Goal: Task Accomplishment & Management: Use online tool/utility

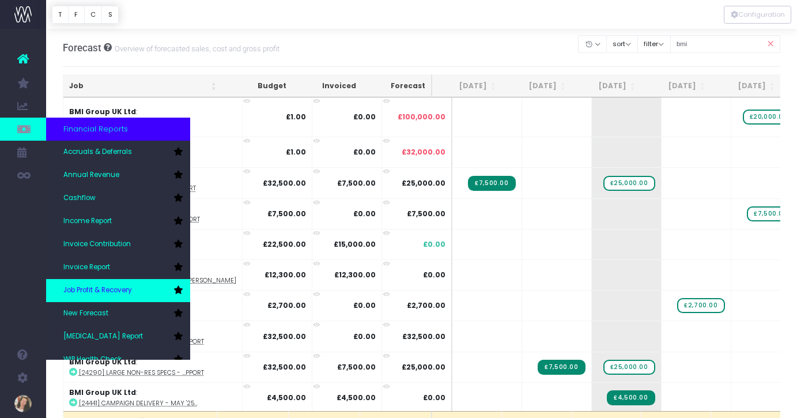
click at [142, 294] on link "Job Profit & Recovery" at bounding box center [118, 290] width 144 height 23
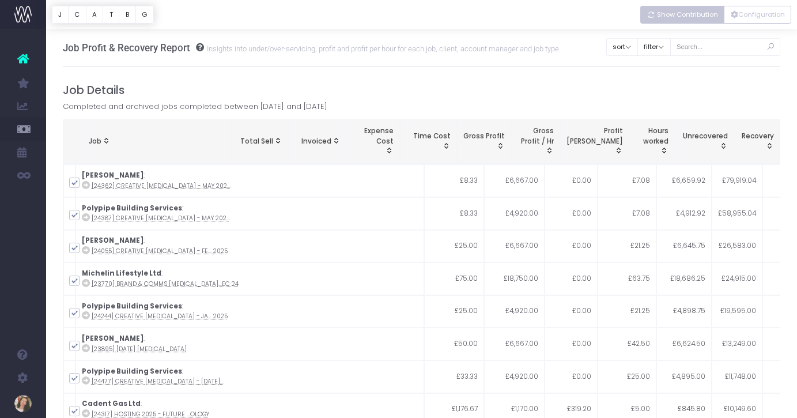
click at [688, 14] on span "Show Contribution" at bounding box center [687, 15] width 61 height 10
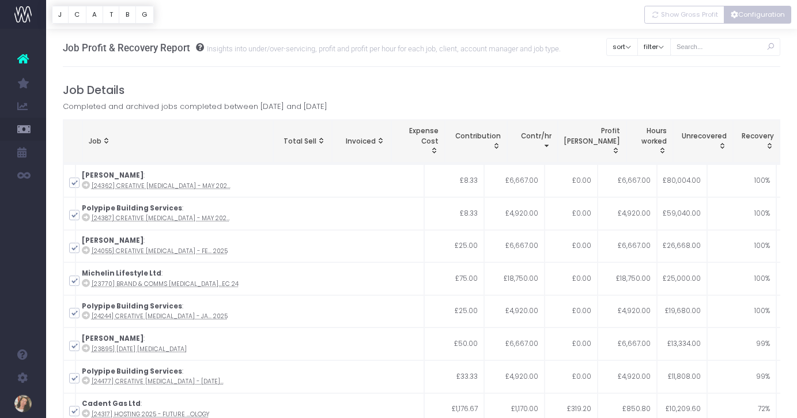
click at [758, 17] on button "Configuration" at bounding box center [757, 15] width 67 height 18
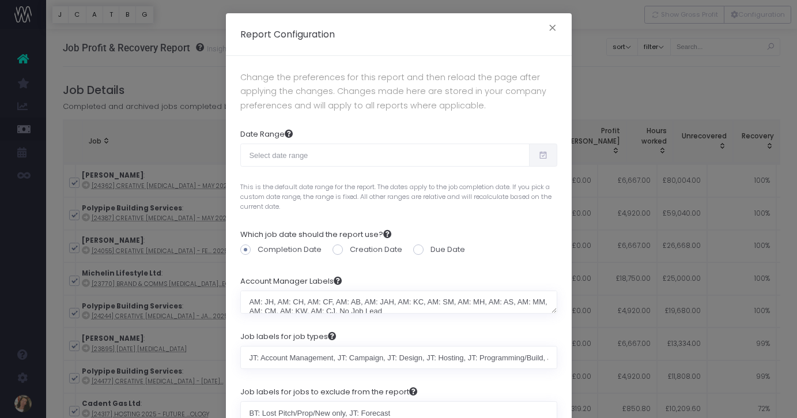
click at [547, 155] on icon at bounding box center [543, 155] width 10 height 0
type input "[DATE]"
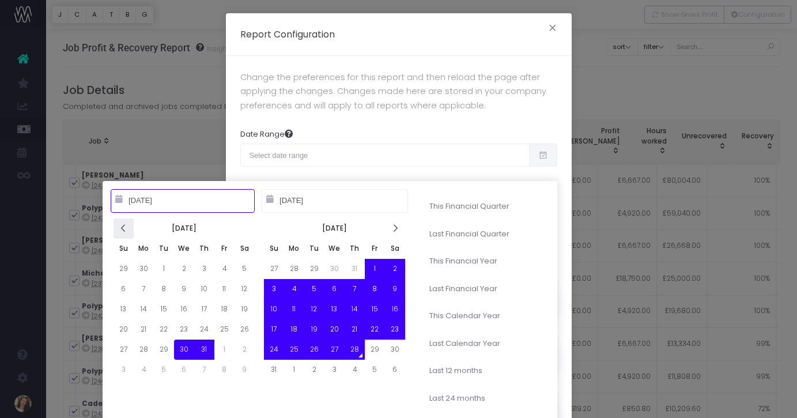
click at [118, 230] on th at bounding box center [123, 228] width 20 height 20
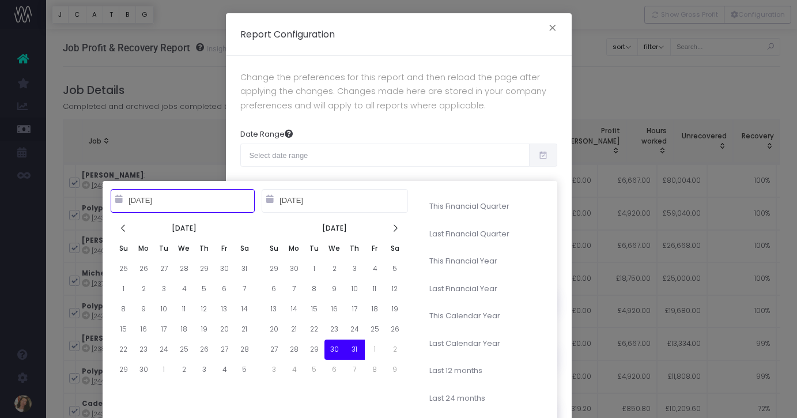
click at [118, 230] on th at bounding box center [123, 228] width 20 height 20
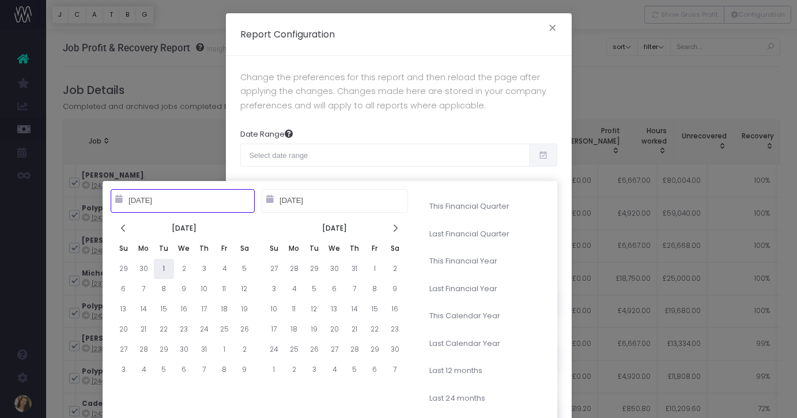
type input "10-01-2024"
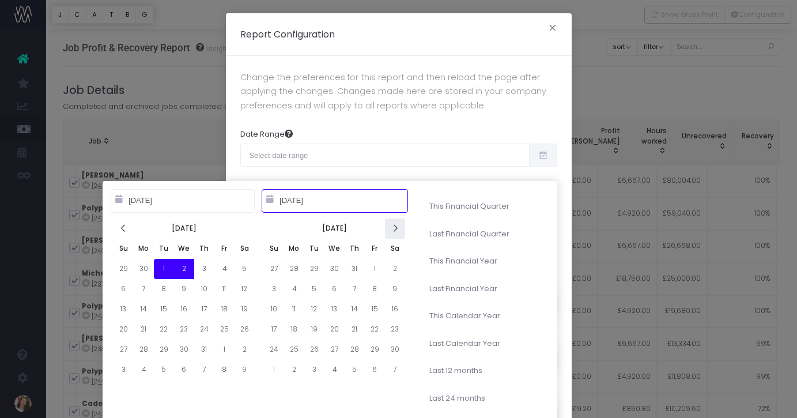
click at [398, 234] on th at bounding box center [395, 228] width 20 height 20
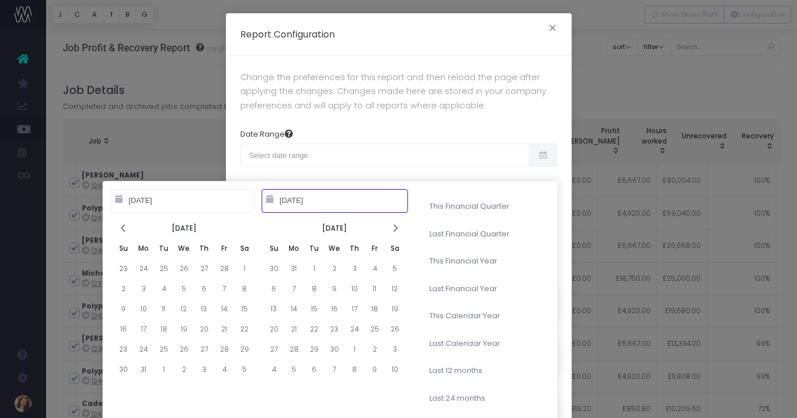
click at [398, 234] on th at bounding box center [395, 228] width 20 height 20
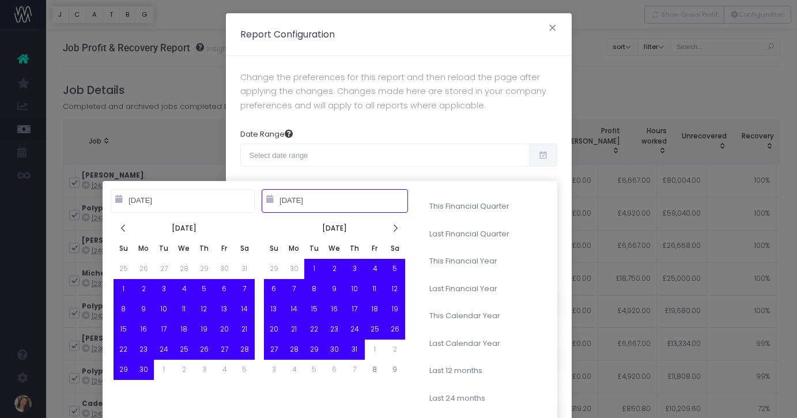
type input "07-31-2025"
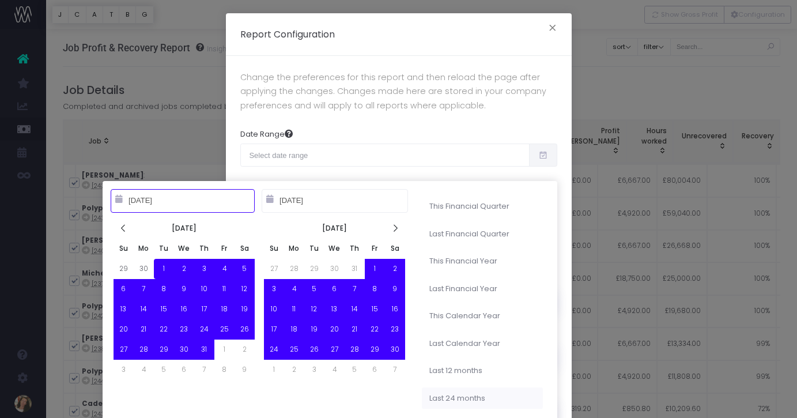
type input "08-28-2023"
type input "08-27-2025"
type input "08-28-2024"
type input "08-27-2025"
type input "01-01-2023"
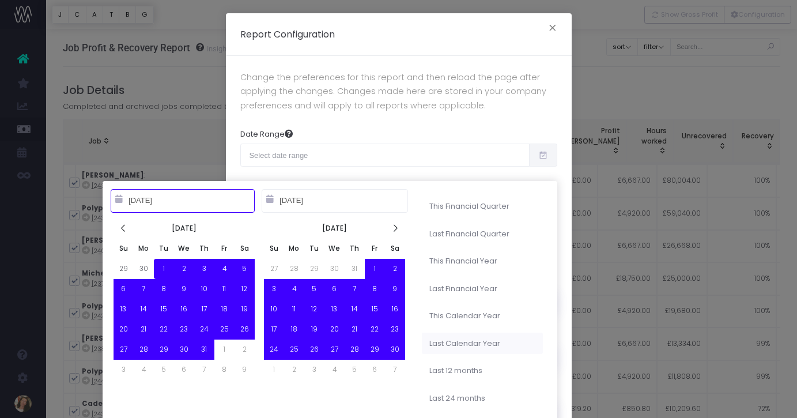
type input "12-31-2023"
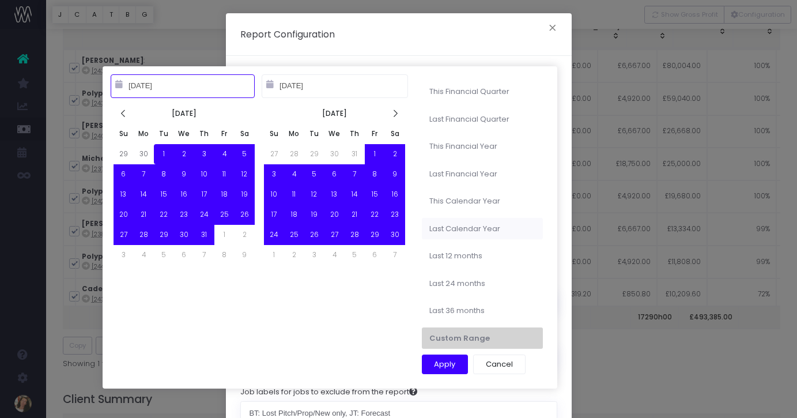
type input "10-01-2024"
type input "07-31-2025"
type input "01-01-2023"
type input "12-31-2023"
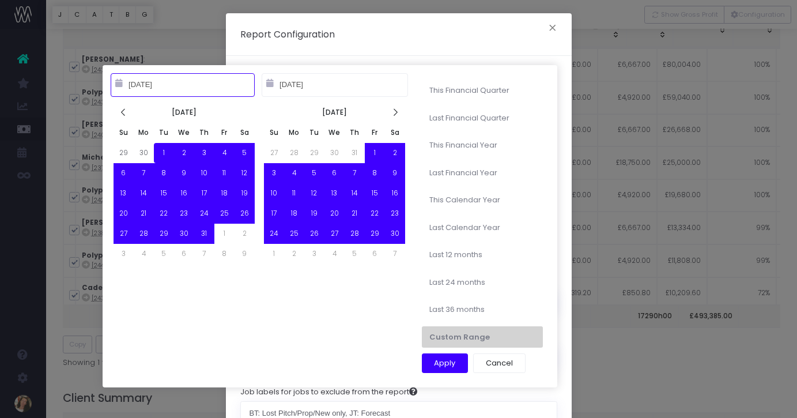
type input "10-01-2024"
type input "07-31-2025"
type input "08-28-2024"
type input "08-27-2025"
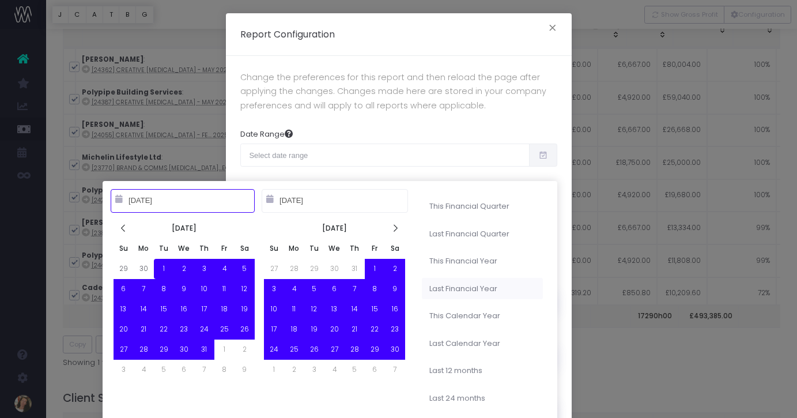
type input "10-01-2024"
type input "07-31-2025"
type input "01-01-2023"
type input "12-31-2023"
type input "10-01-2024"
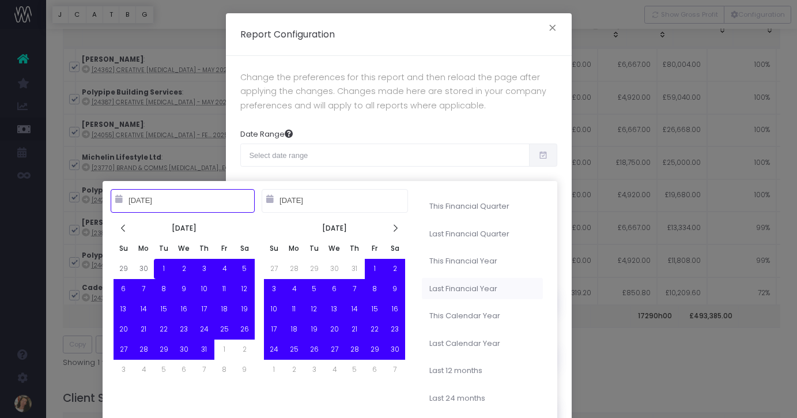
type input "07-31-2025"
type input "[DATE]"
type input "12-31-2025"
type input "10-01-2023"
type input "09-30-2024"
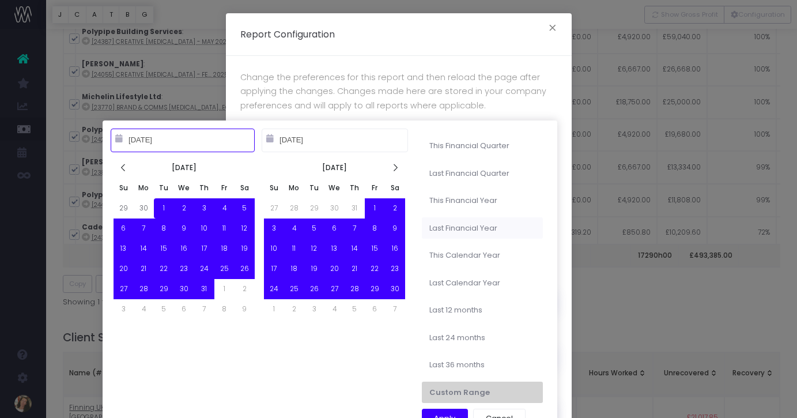
type input "08-28-2024"
type input "08-27-2025"
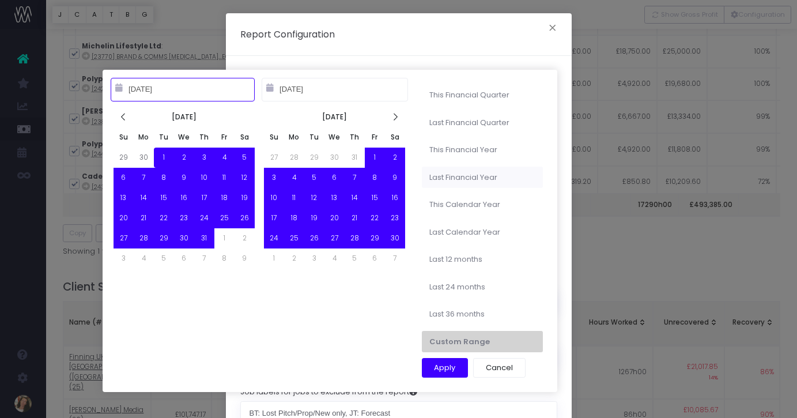
scroll to position [232, 0]
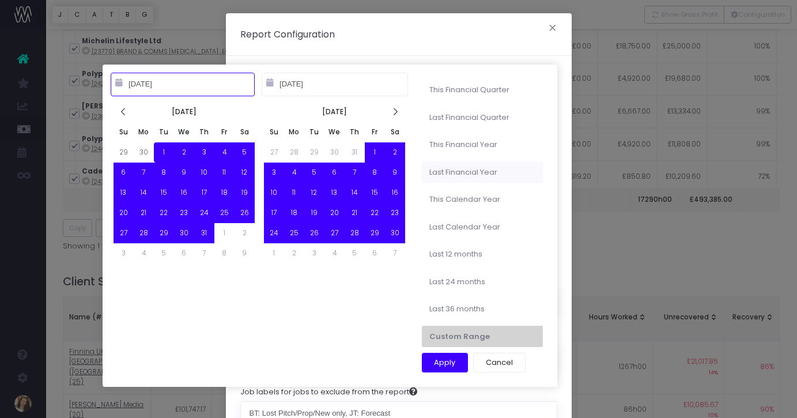
type input "10-01-2024"
type input "[DATE]"
type input "08-28-2022"
type input "08-27-2025"
type input "10-01-2024"
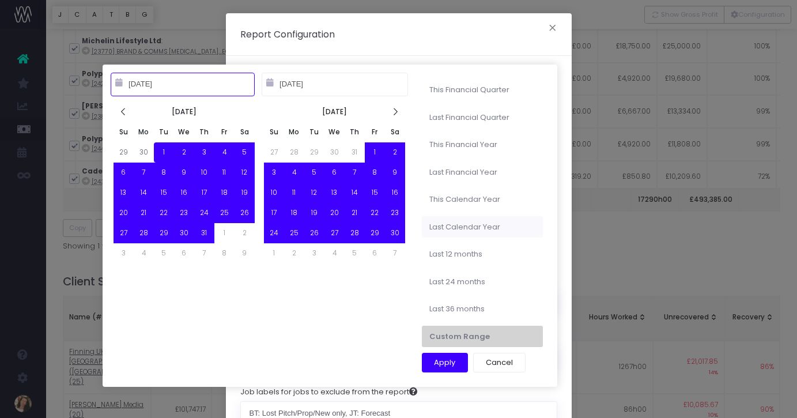
type input "07-31-2025"
type input "01-01-2023"
type input "12-31-2023"
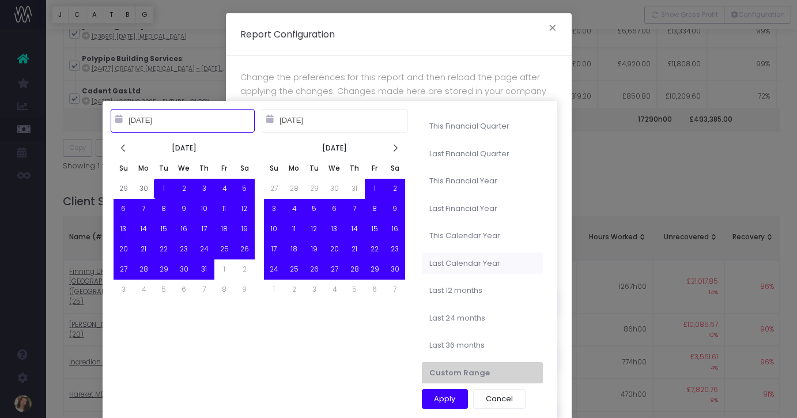
scroll to position [316, 0]
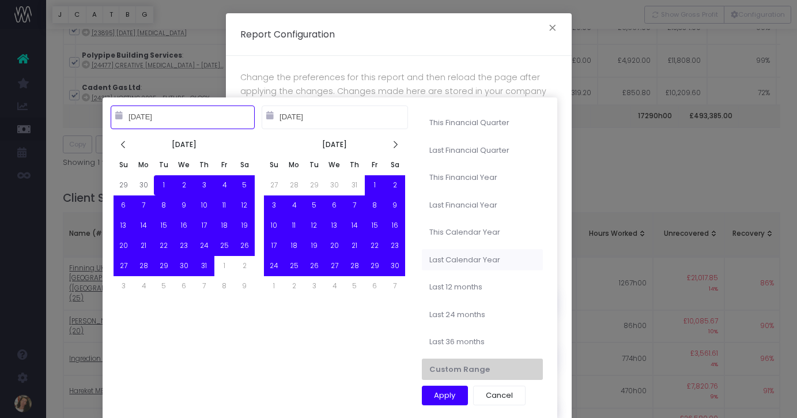
type input "08-28-2022"
type input "08-27-2025"
type input "10-01-2024"
type input "07-31-2025"
type input "08-28-2024"
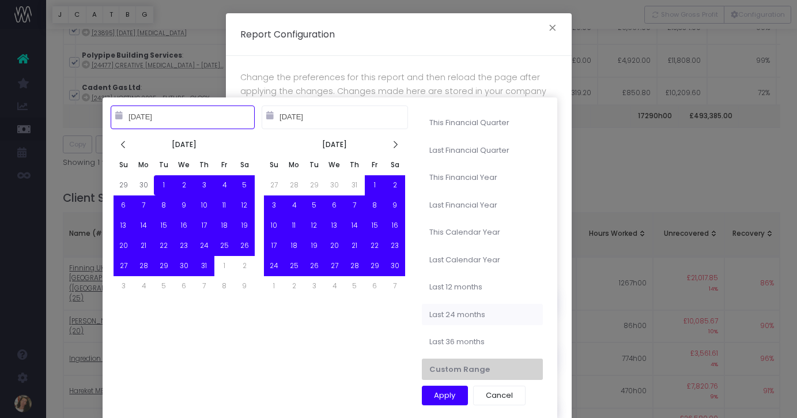
type input "08-27-2025"
type input "10-01-2024"
type input "07-31-2025"
type input "08-28-2023"
type input "08-27-2025"
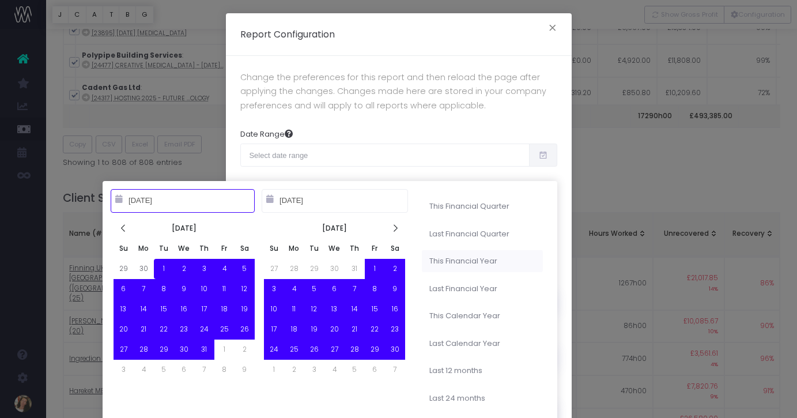
type input "10-01-2024"
type input "07-31-2025"
type input "08-28-2024"
type input "08-27-2025"
type input "01-01-2023"
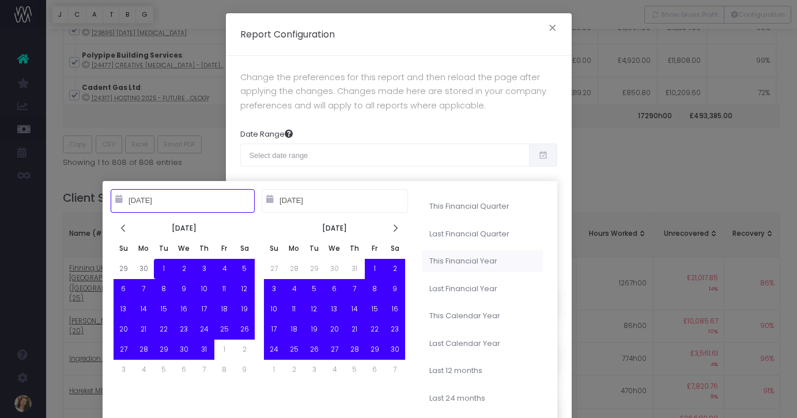
type input "12-31-2023"
type input "[DATE]"
type input "12-31-2025"
type input "10-01-2023"
type input "09-30-2024"
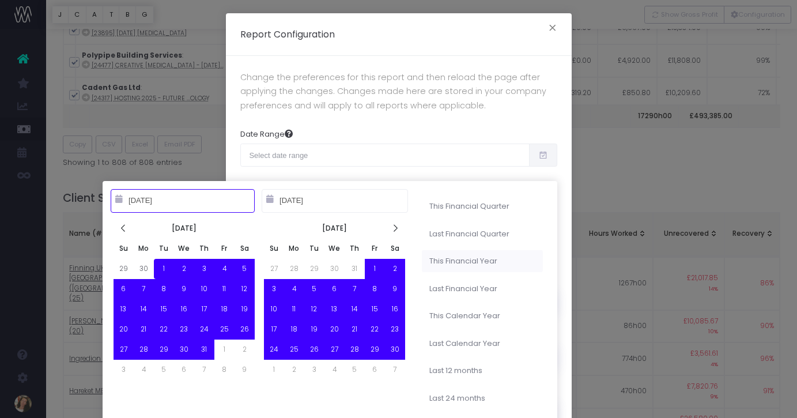
type input "10-01-2024"
type input "07-31-2025"
type input "[DATE]"
type input "06-30-2025"
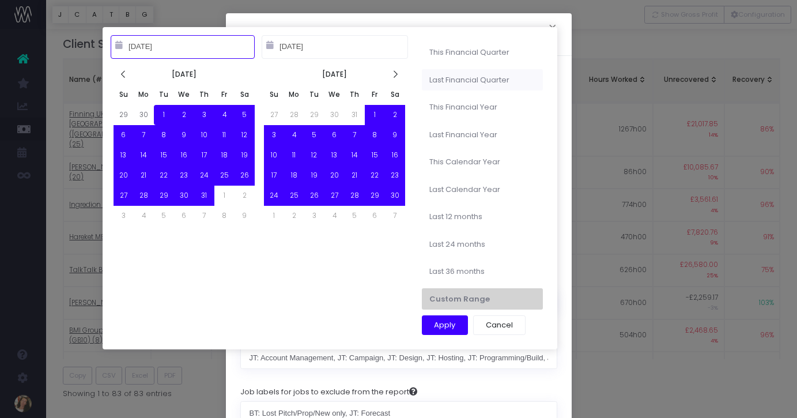
scroll to position [475, 0]
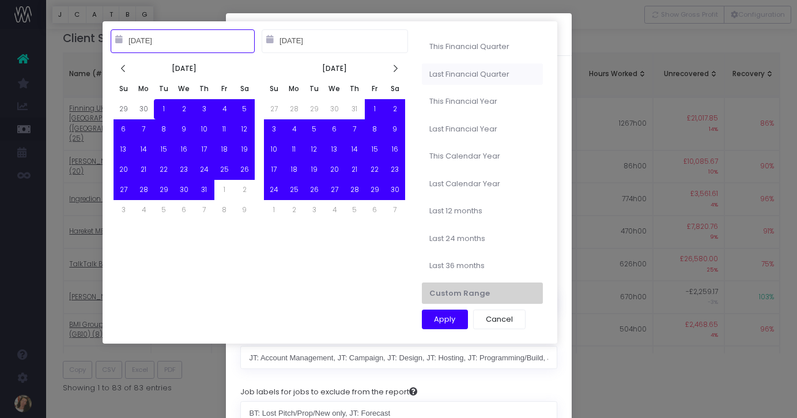
type input "08-28-2023"
type input "08-27-2025"
type input "10-01-2024"
type input "07-31-2025"
type input "08-28-2022"
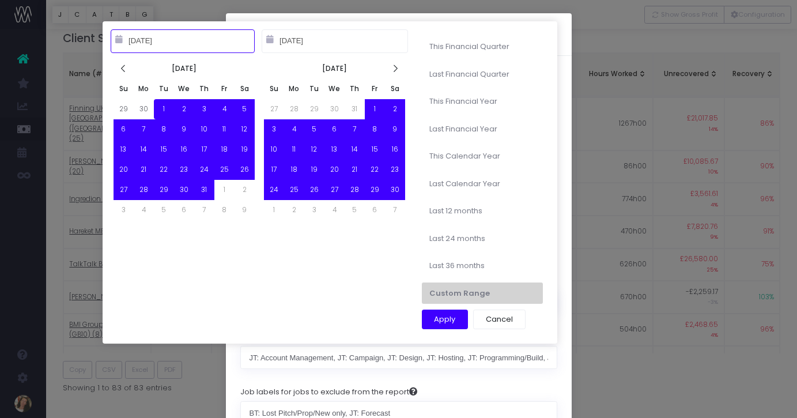
type input "08-27-2025"
type input "10-01-2023"
type input "09-30-2024"
type input "10-01-2024"
type input "07-31-2025"
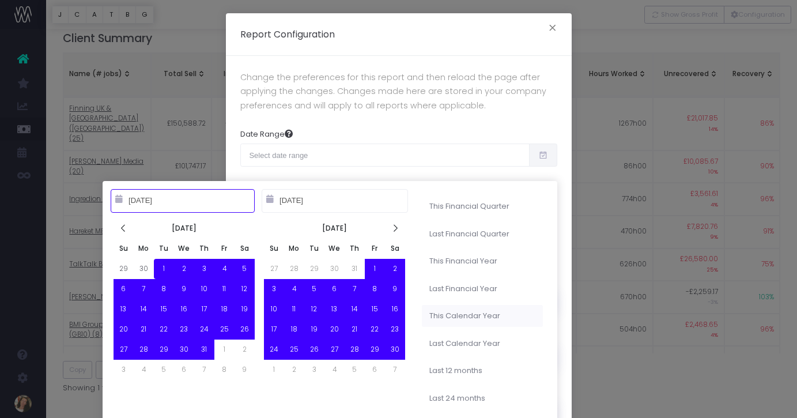
type input "[DATE]"
type input "12-31-2025"
type input "10-01-2023"
type input "09-30-2024"
type input "10-01-2024"
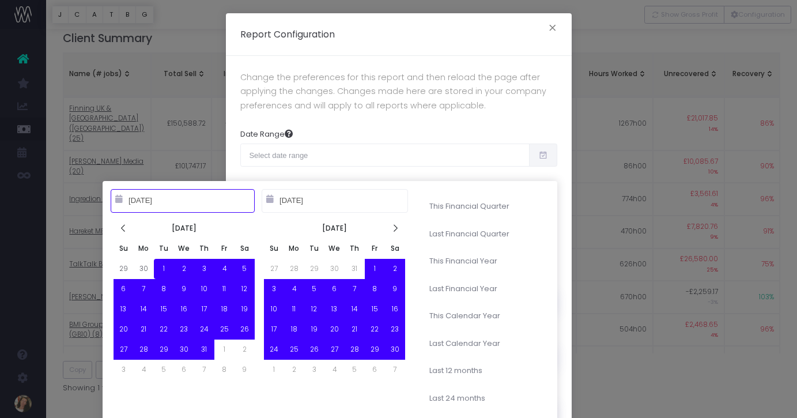
type input "07-31-2025"
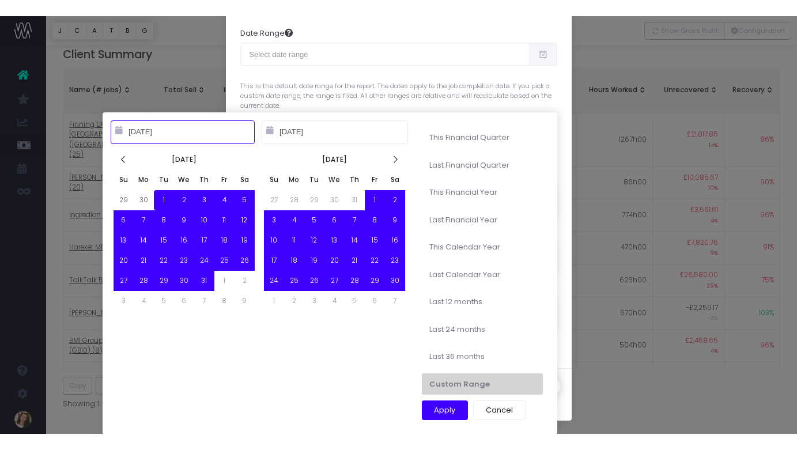
scroll to position [85, 0]
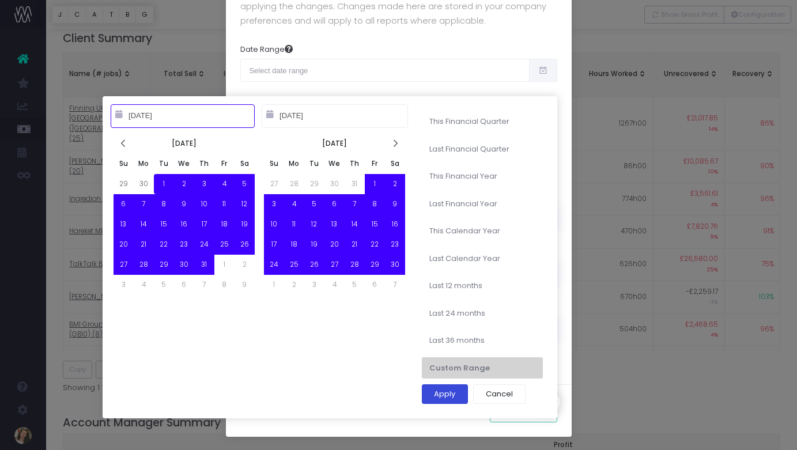
click at [452, 395] on button "Apply" at bounding box center [445, 394] width 47 height 20
type input "Oct 1st 2024 – Jul 31st 2025"
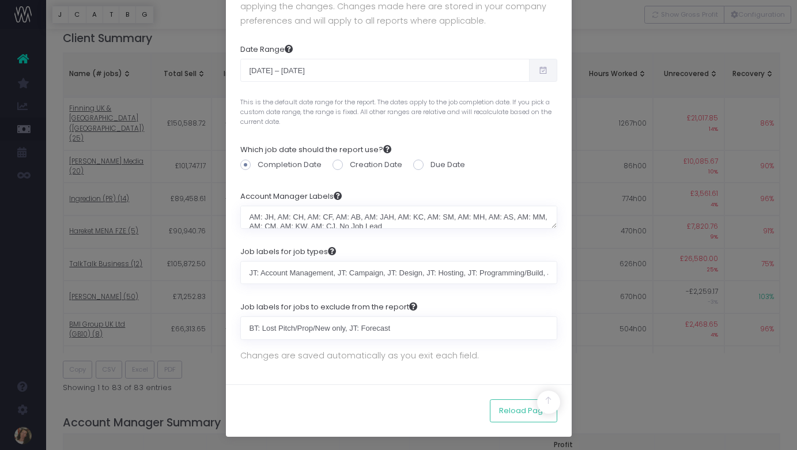
click at [418, 164] on span at bounding box center [418, 165] width 10 height 10
click at [430, 164] on input "Due Date" at bounding box center [433, 162] width 7 height 7
radio input "true"
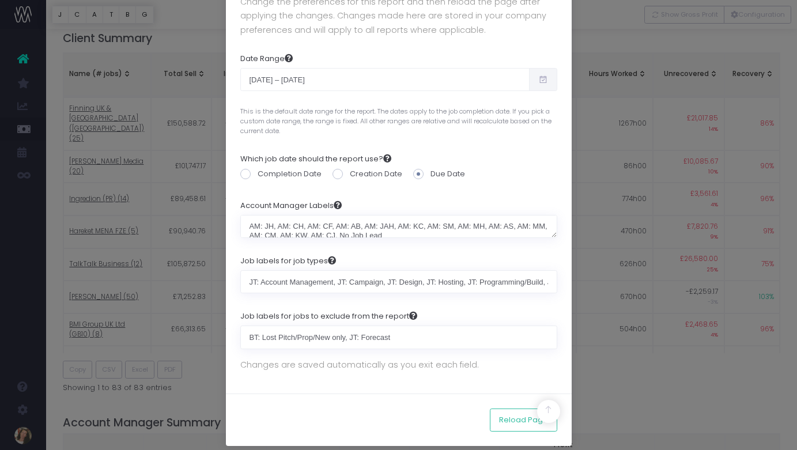
scroll to position [76, 0]
click at [520, 417] on button "Reload Page" at bounding box center [523, 419] width 67 height 23
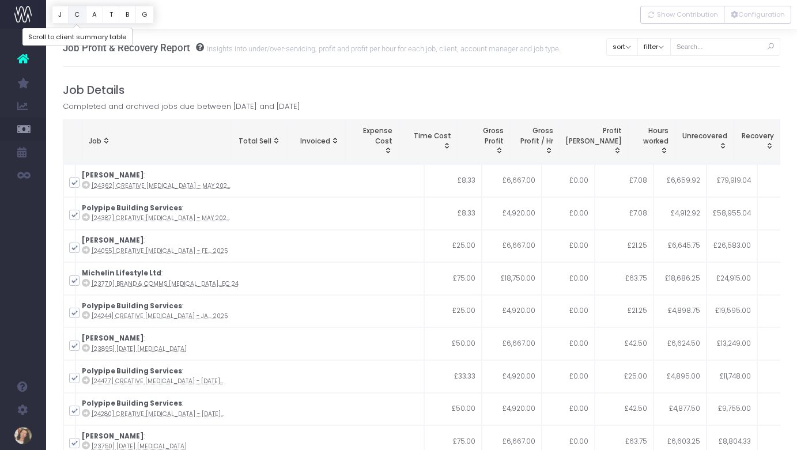
click at [78, 13] on button "C" at bounding box center [77, 15] width 18 height 18
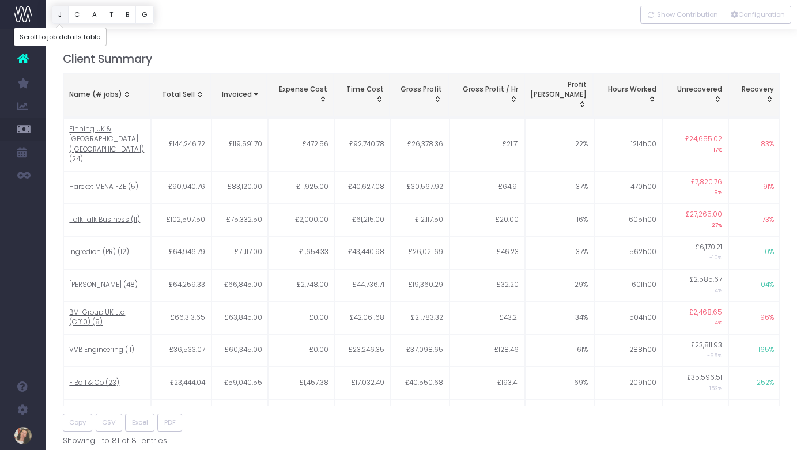
click at [63, 14] on button "J" at bounding box center [60, 15] width 17 height 18
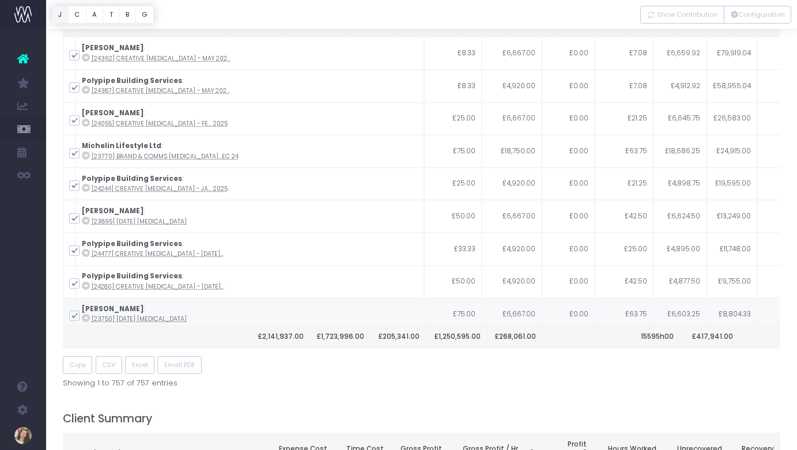
scroll to position [32, 0]
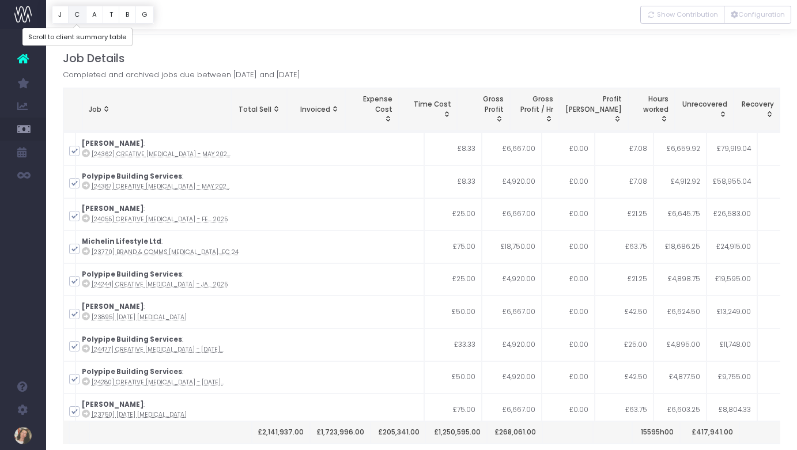
click at [78, 15] on button "C" at bounding box center [77, 15] width 18 height 18
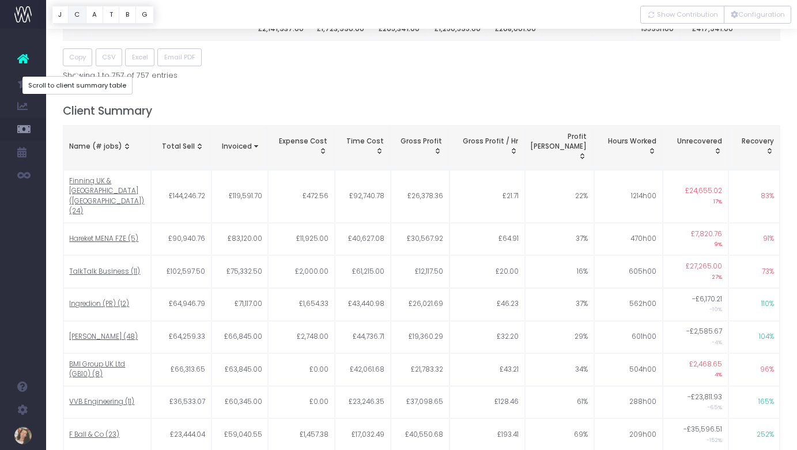
scroll to position [487, 0]
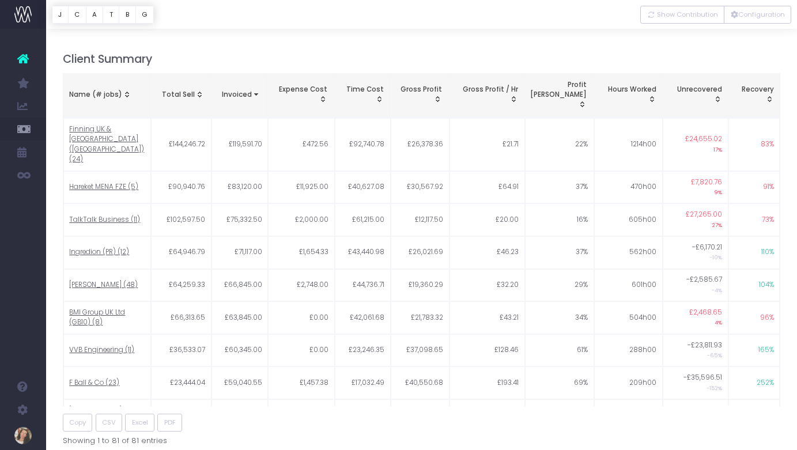
click at [122, 90] on span "Name (# jobs): activate to sort column ascending" at bounding box center [126, 94] width 9 height 9
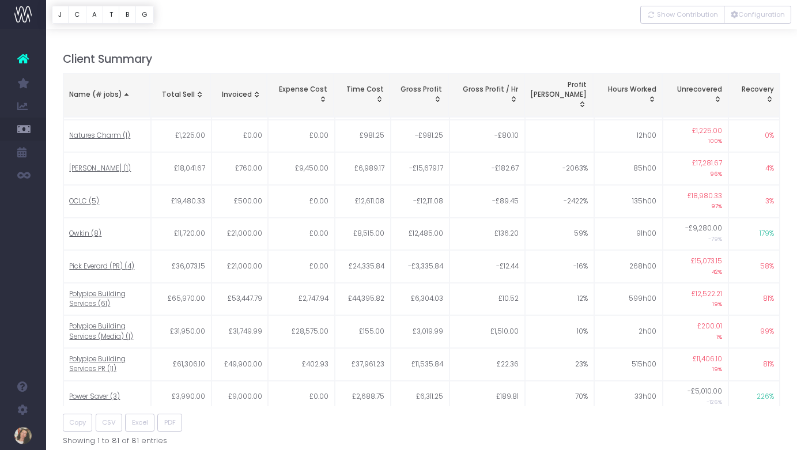
scroll to position [1630, 0]
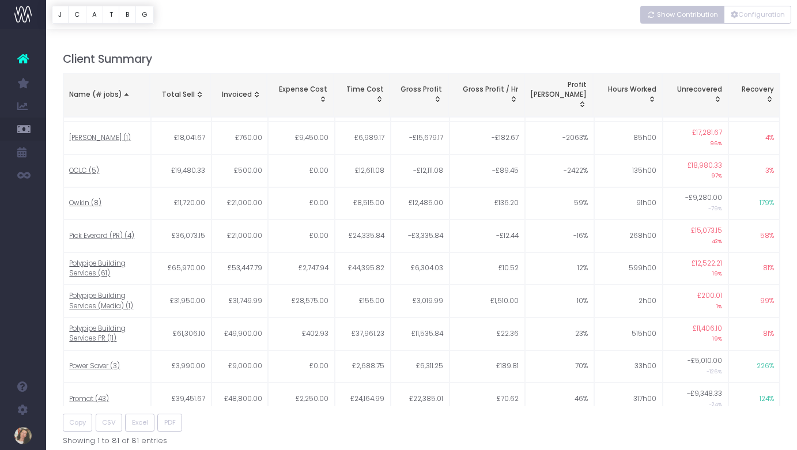
click at [685, 12] on span "Show Contribution" at bounding box center [687, 15] width 61 height 10
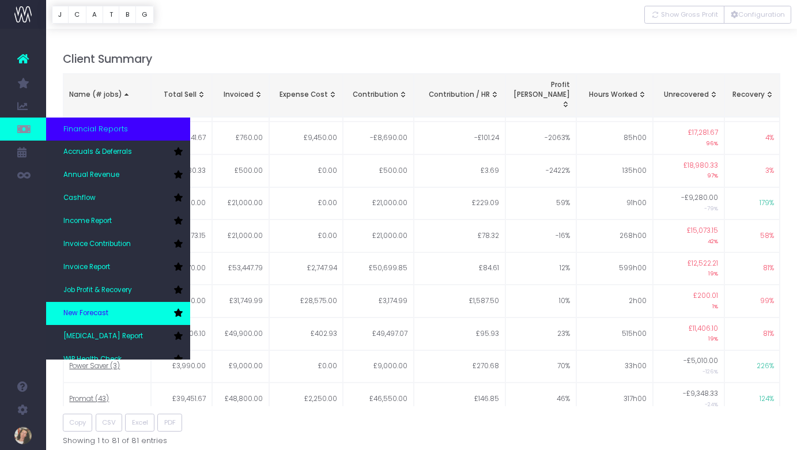
click at [105, 313] on span "New Forecast" at bounding box center [85, 313] width 45 height 10
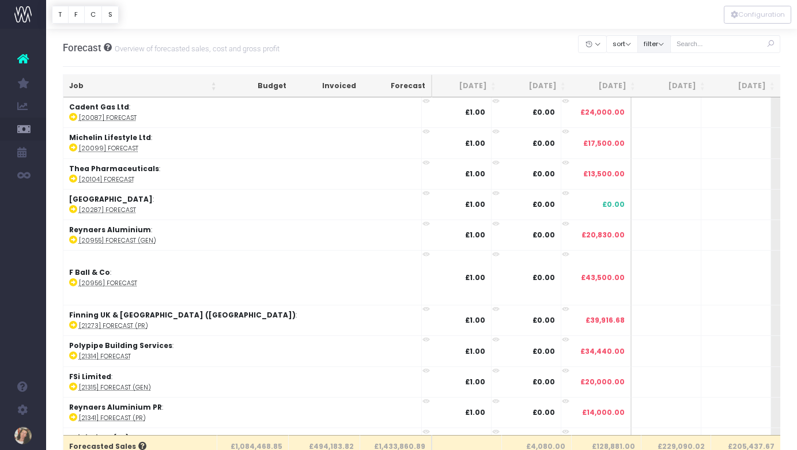
click at [671, 46] on button "filter" at bounding box center [653, 44] width 33 height 18
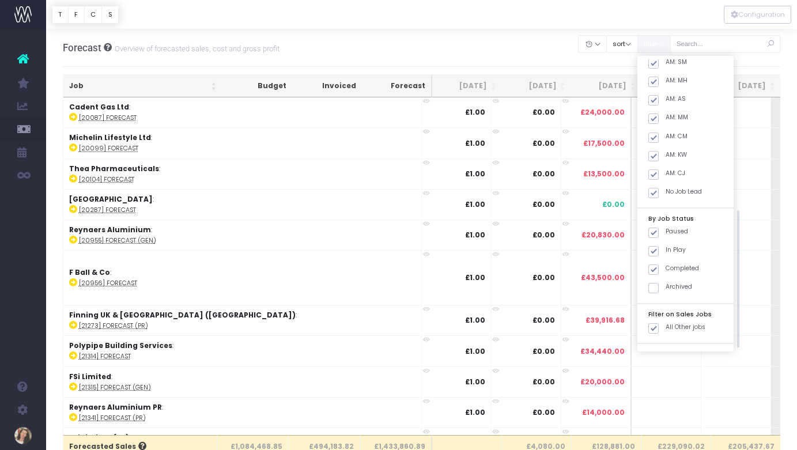
scroll to position [214, 0]
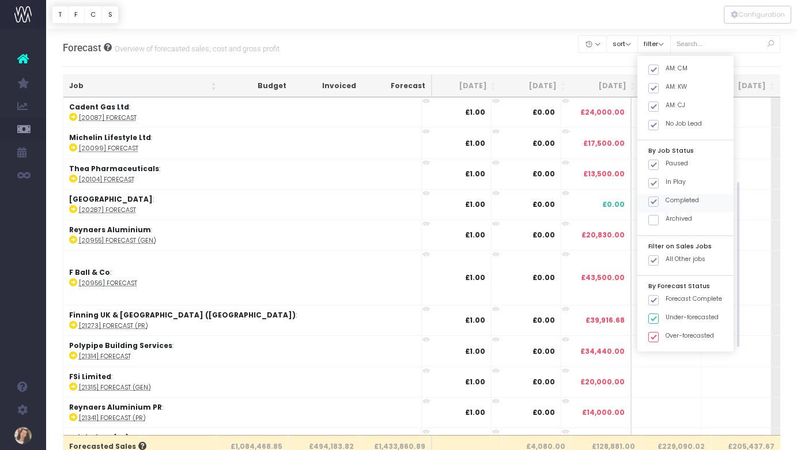
click at [658, 203] on span at bounding box center [653, 201] width 10 height 10
click at [668, 203] on input "Completed" at bounding box center [668, 199] width 7 height 7
checkbox input "false"
click at [679, 361] on button "Apply" at bounding box center [663, 359] width 35 height 19
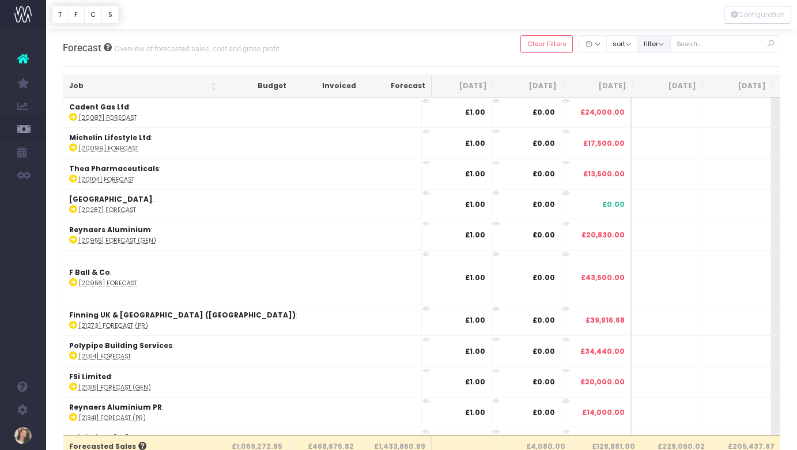
click at [667, 46] on button "filter" at bounding box center [653, 44] width 33 height 18
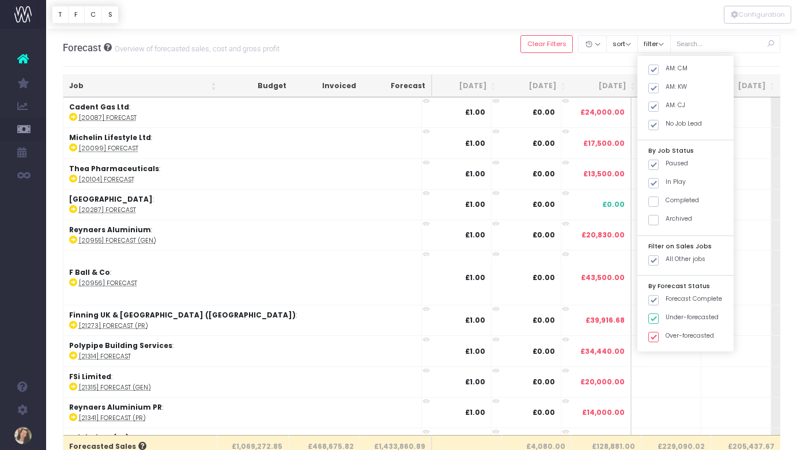
click at [467, 42] on div "Forecast Overview of forecasted sales, cost and gross profit Clear Filters Hide…" at bounding box center [422, 48] width 718 height 38
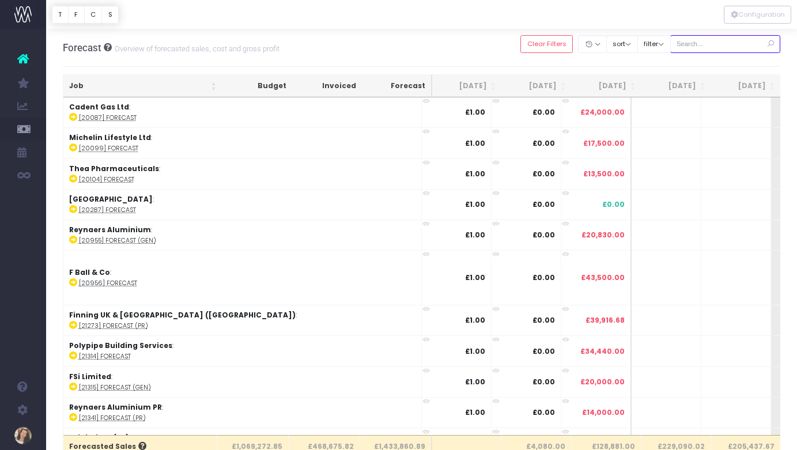
click at [722, 46] on input "text" at bounding box center [725, 44] width 111 height 18
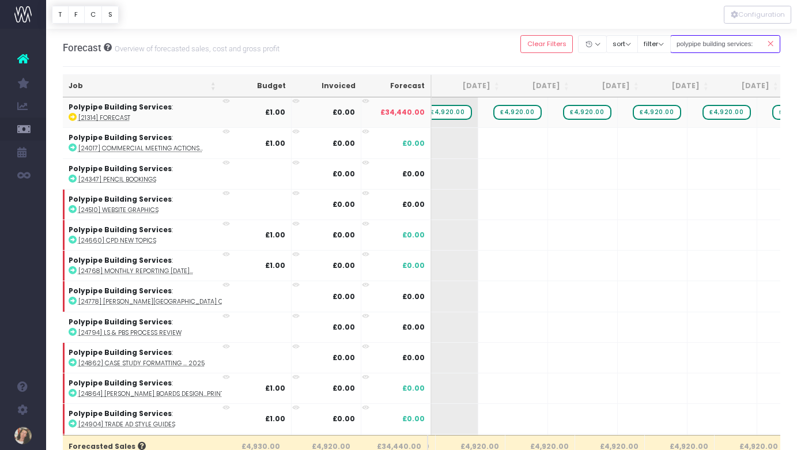
scroll to position [0, 196]
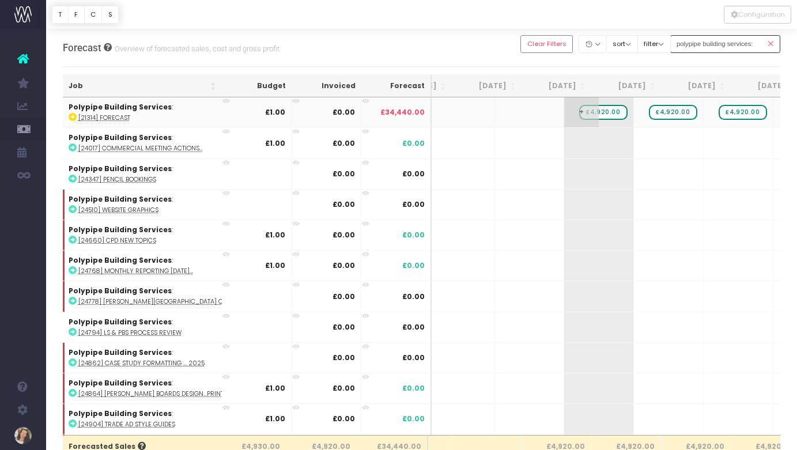
type input "polypipe building services:"
click at [579, 112] on span "£4,920.00" at bounding box center [603, 112] width 48 height 15
drag, startPoint x: 758, startPoint y: 41, endPoint x: 676, endPoint y: 41, distance: 82.4
click at [676, 41] on div "Clear Filters Hide Jun 2025 Jul 2025 Aug 2025 Sep 2025 Oct 2025 Nov 2025 Dec 20…" at bounding box center [650, 44] width 260 height 24
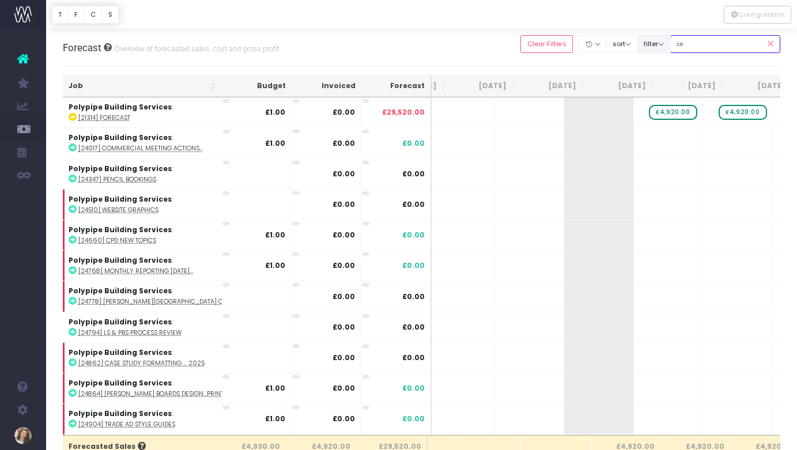
type input "c"
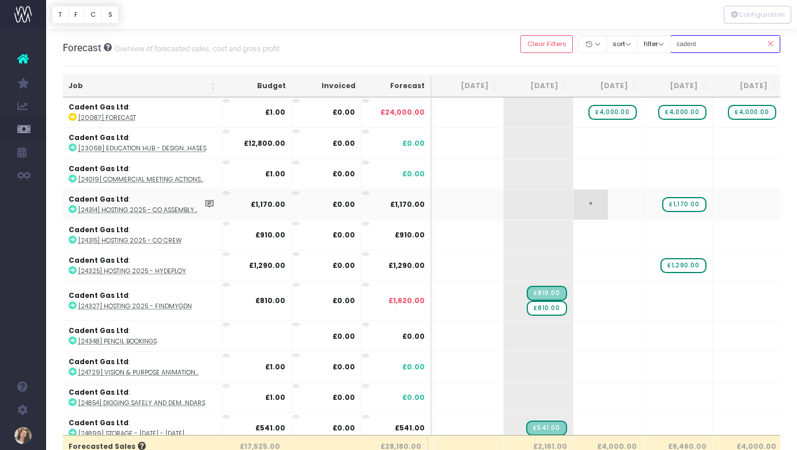
scroll to position [7, 68]
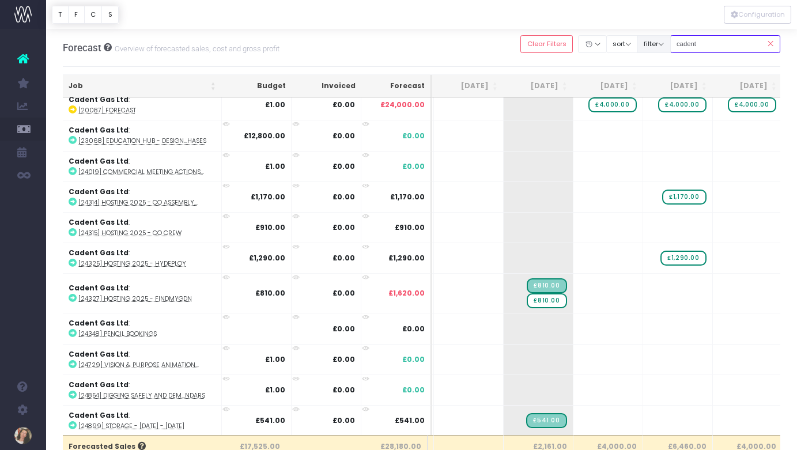
drag, startPoint x: 729, startPoint y: 42, endPoint x: 682, endPoint y: 42, distance: 47.2
click at [682, 42] on div "Clear Filters Hide Jun 2025 Jul 2025 Aug 2025 Sep 2025 Oct 2025 Nov 2025 Dec 20…" at bounding box center [650, 44] width 260 height 24
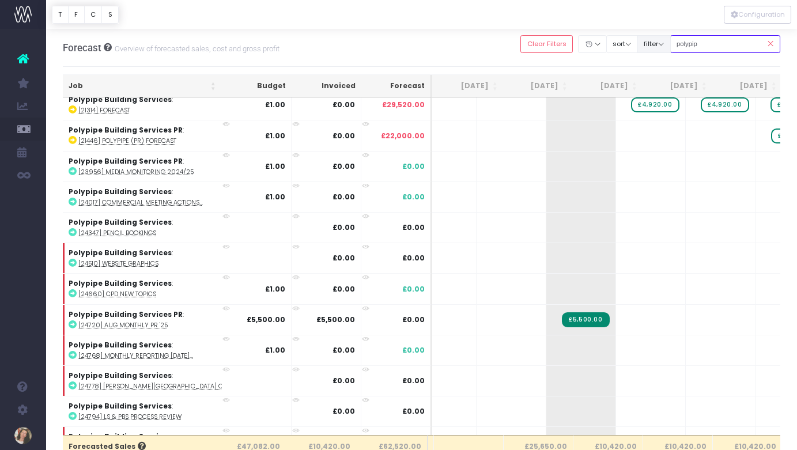
type input "polypipe building services:"
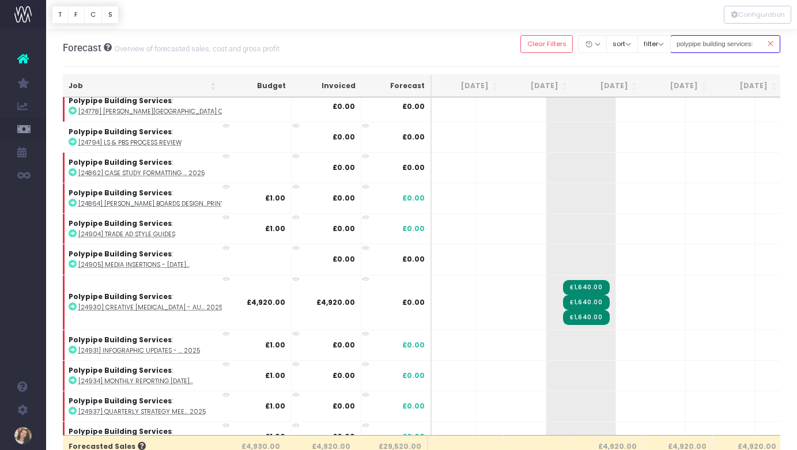
scroll to position [206, 68]
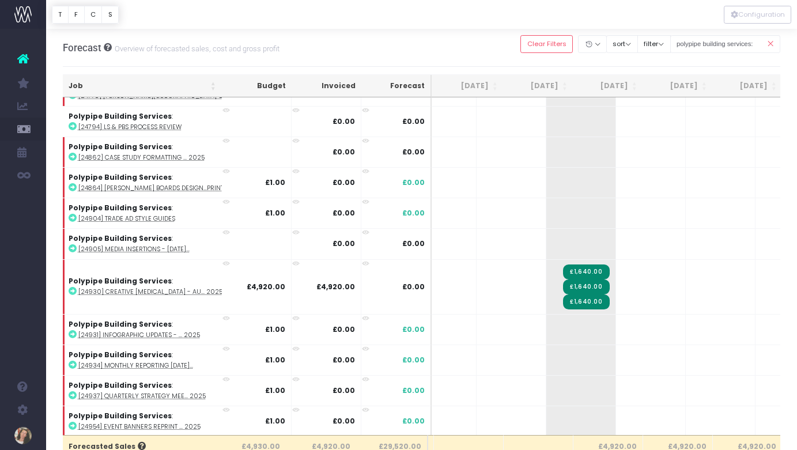
click at [770, 43] on icon at bounding box center [770, 44] width 20 height 24
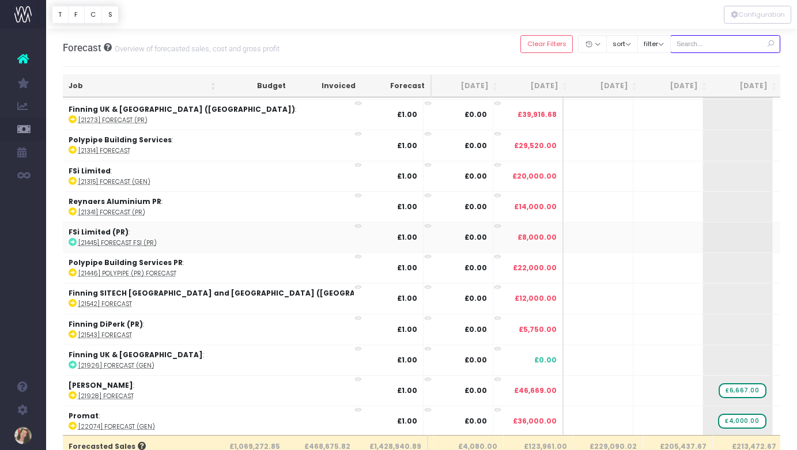
drag, startPoint x: 734, startPoint y: 44, endPoint x: 696, endPoint y: 230, distance: 189.4
click at [734, 44] on input "text" at bounding box center [725, 44] width 111 height 18
click at [718, 47] on input "text" at bounding box center [725, 44] width 111 height 18
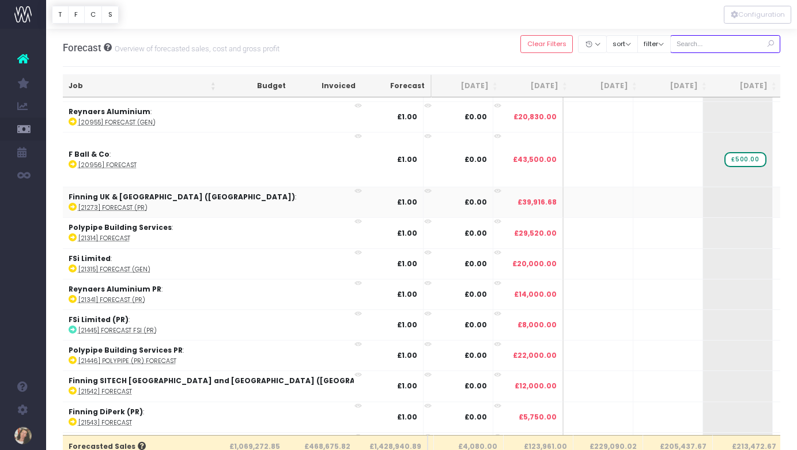
scroll to position [109, 68]
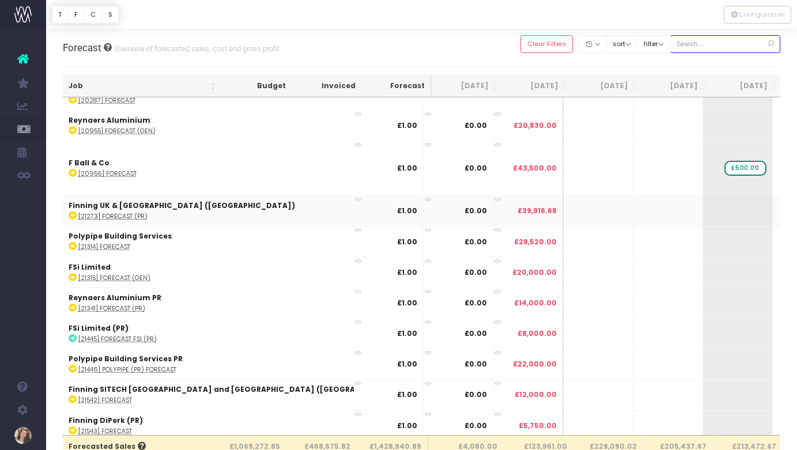
type input "bmi"
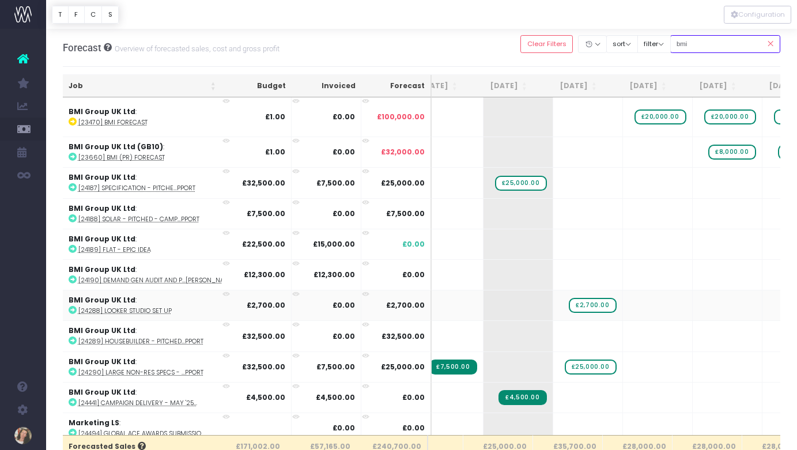
scroll to position [0, 104]
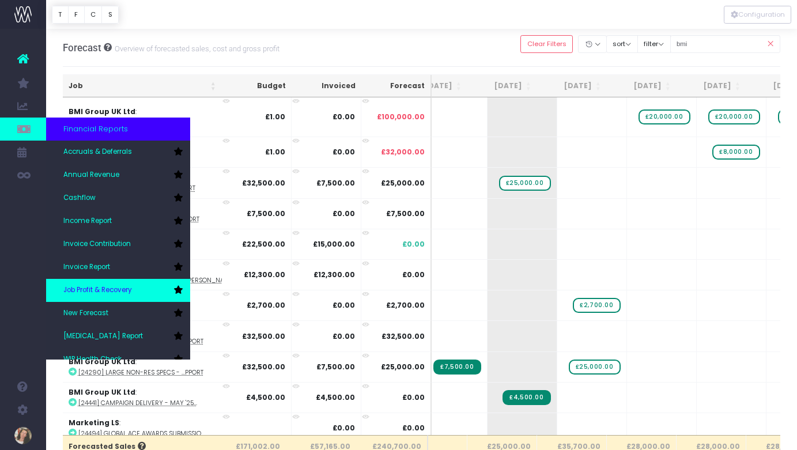
click at [131, 288] on span "Job Profit & Recovery" at bounding box center [97, 290] width 69 height 10
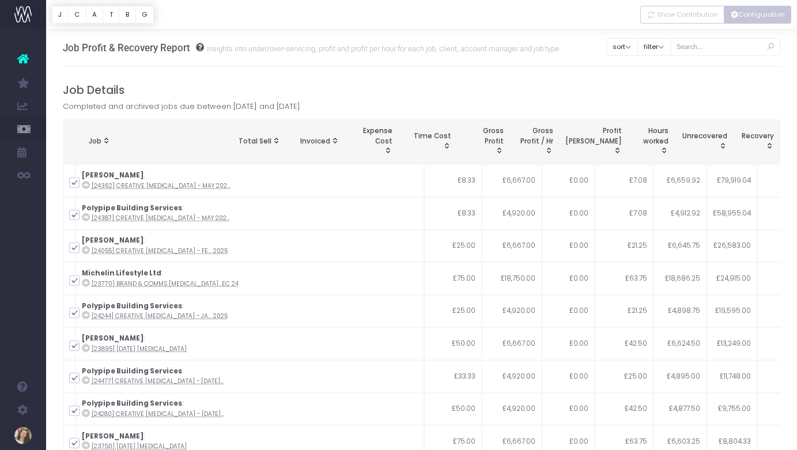
click at [761, 14] on button "Configuration" at bounding box center [757, 15] width 67 height 18
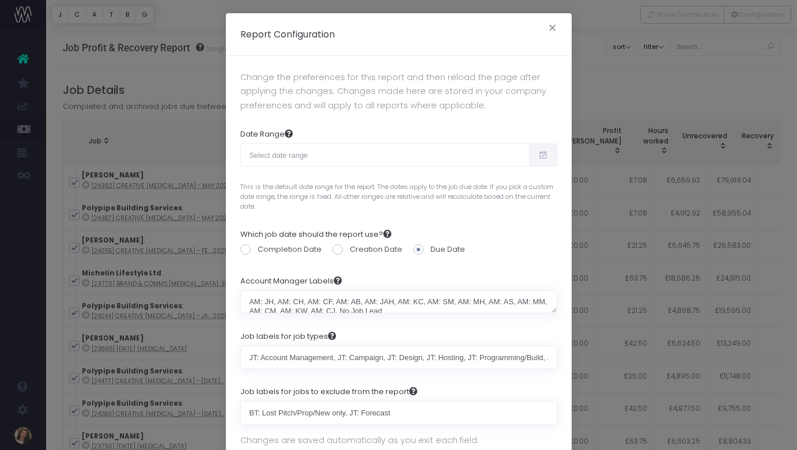
click at [544, 155] on icon at bounding box center [543, 155] width 10 height 0
type input "[DATE]"
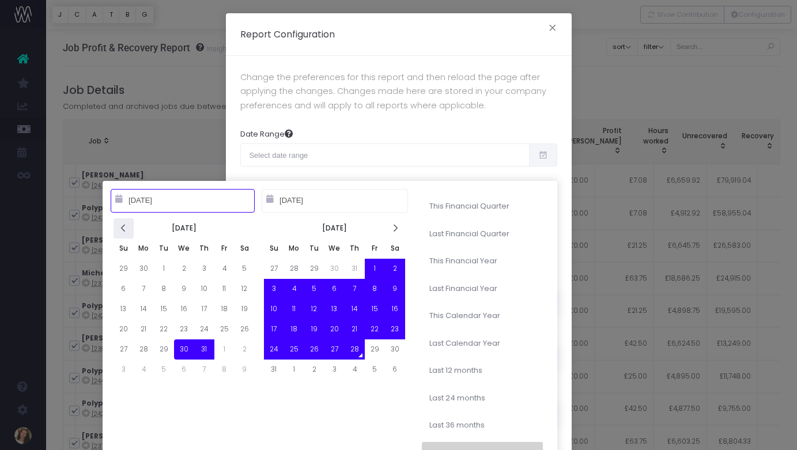
click at [126, 228] on icon at bounding box center [124, 229] width 10 height 10
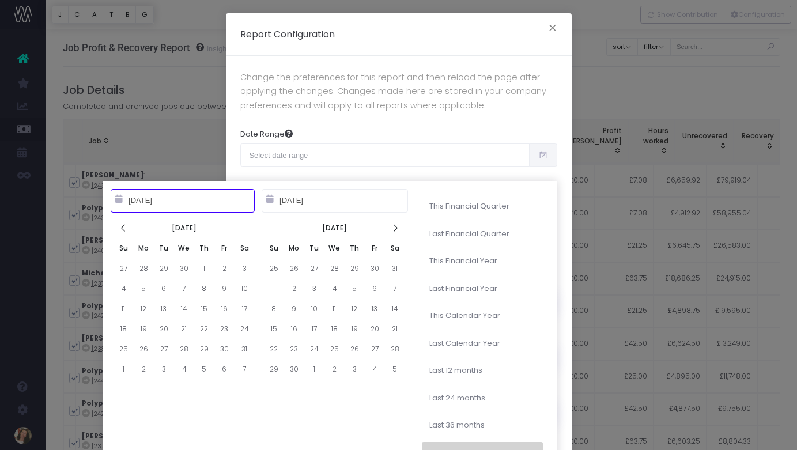
click at [126, 228] on icon at bounding box center [124, 229] width 10 height 10
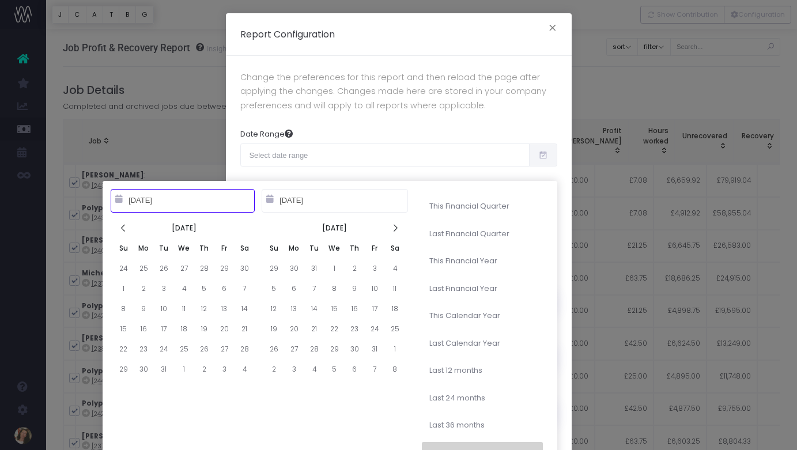
click at [126, 228] on icon at bounding box center [124, 229] width 10 height 10
type input "[DATE]"
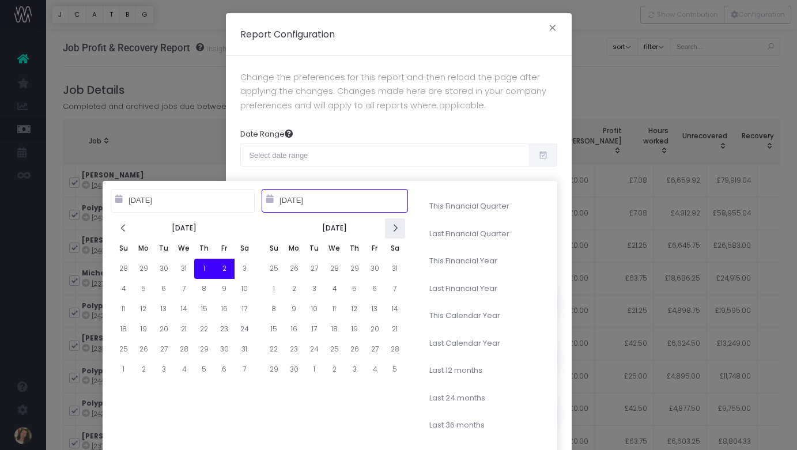
click at [394, 233] on th at bounding box center [395, 228] width 20 height 20
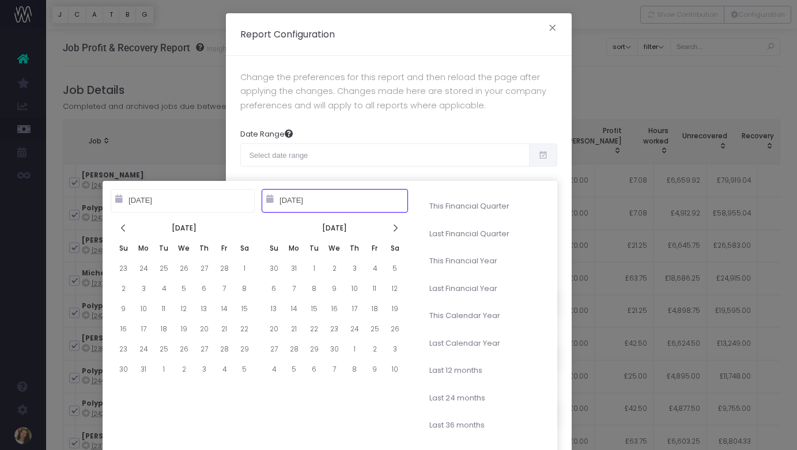
click at [394, 233] on th at bounding box center [395, 228] width 20 height 20
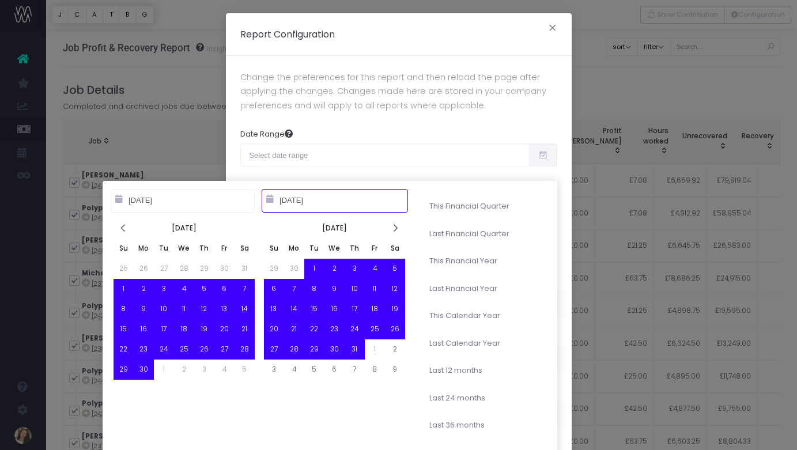
type input "07-31-2025"
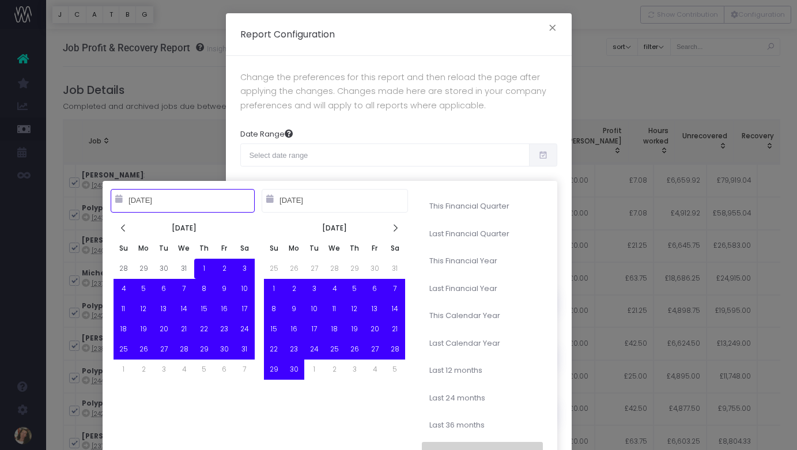
type input "08-01-2024"
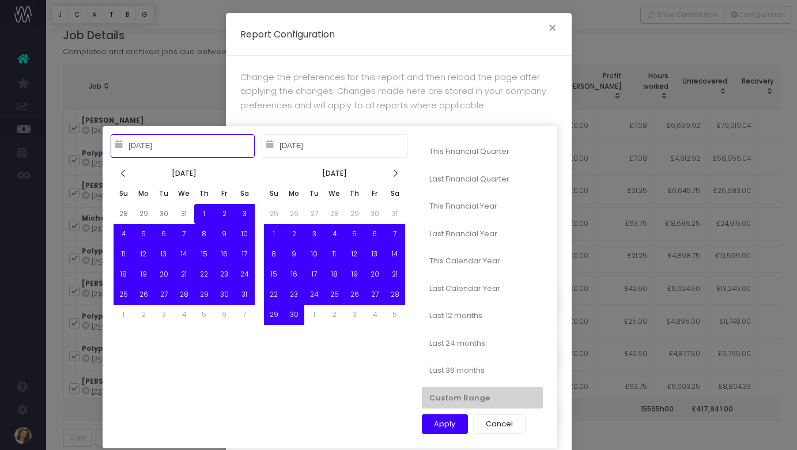
scroll to position [76, 0]
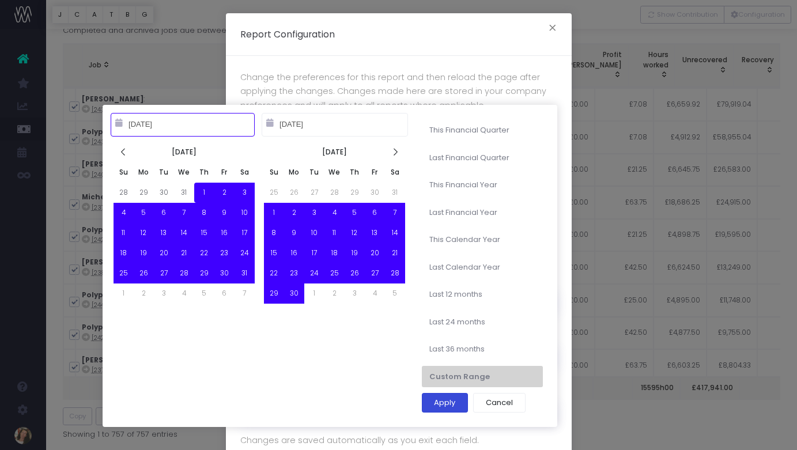
click at [444, 400] on button "Apply" at bounding box center [445, 403] width 47 height 20
type input "Aug 1st 2024 – Jul 31st 2025"
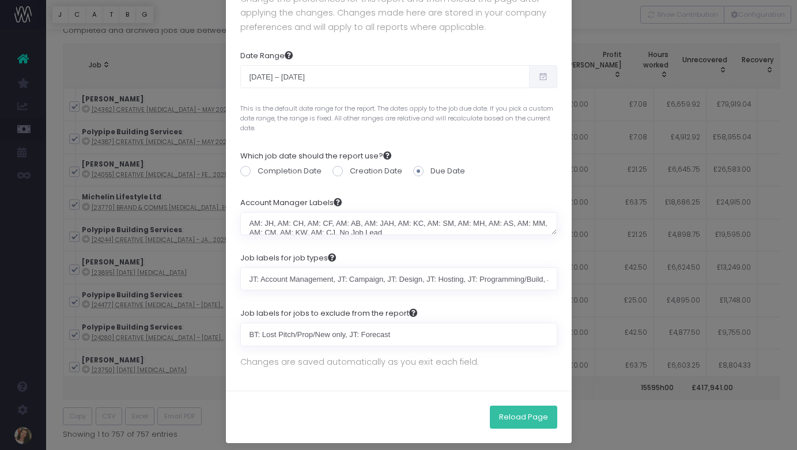
scroll to position [85, 0]
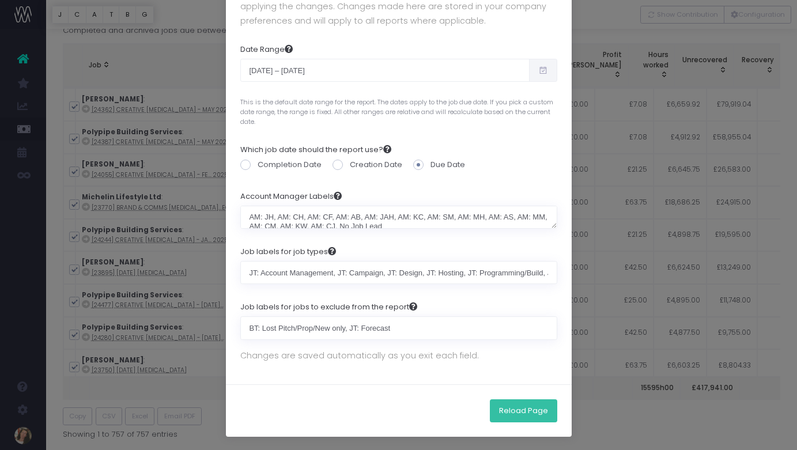
click at [520, 408] on button "Reload Page" at bounding box center [523, 410] width 67 height 23
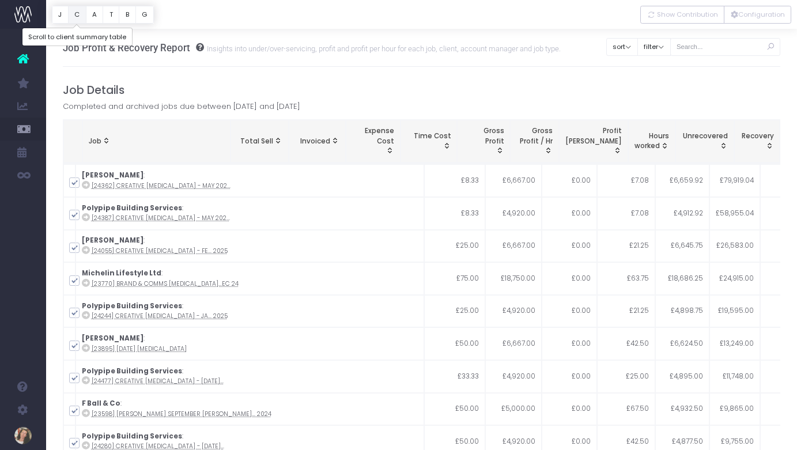
click at [81, 16] on button "C" at bounding box center [77, 15] width 18 height 18
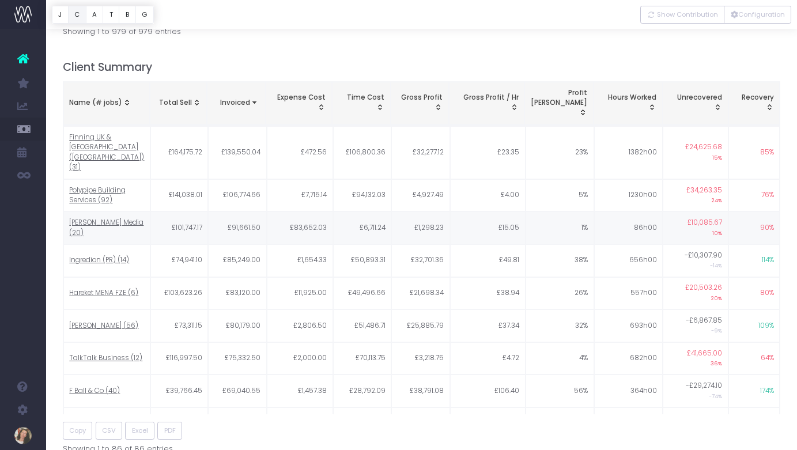
scroll to position [487, 0]
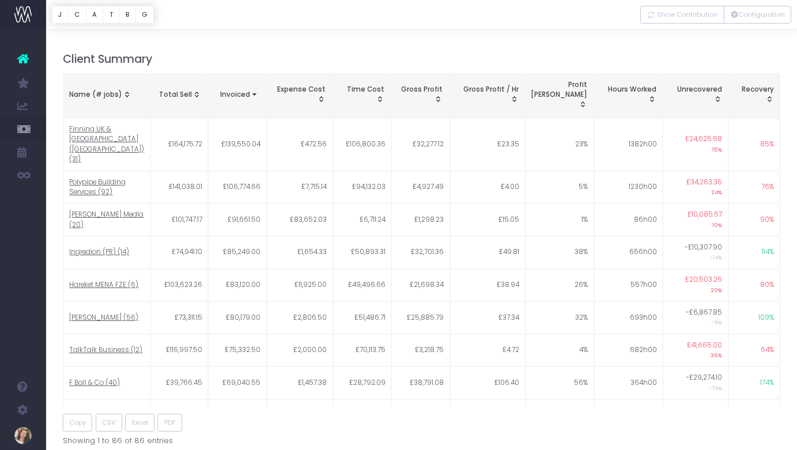
click at [119, 90] on div "Name (# jobs)" at bounding box center [106, 95] width 74 height 10
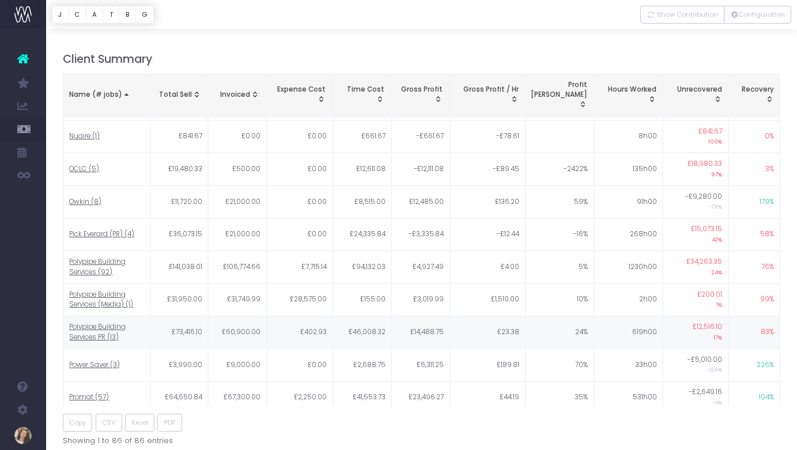
scroll to position [1760, 0]
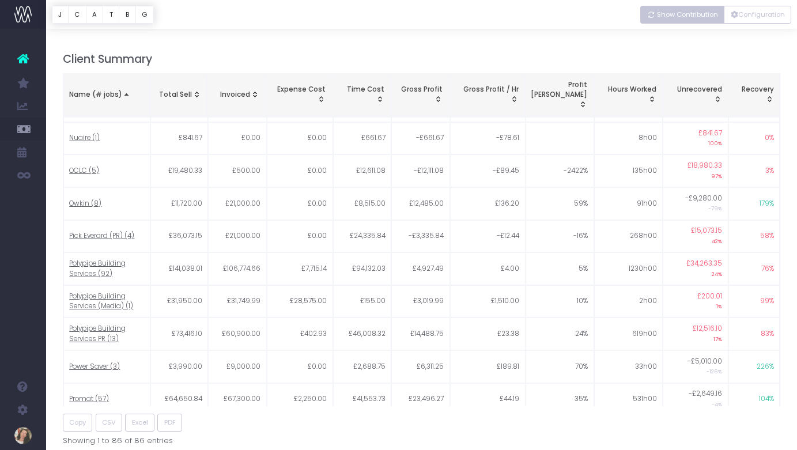
click at [684, 9] on button "Show Contribution" at bounding box center [682, 15] width 84 height 18
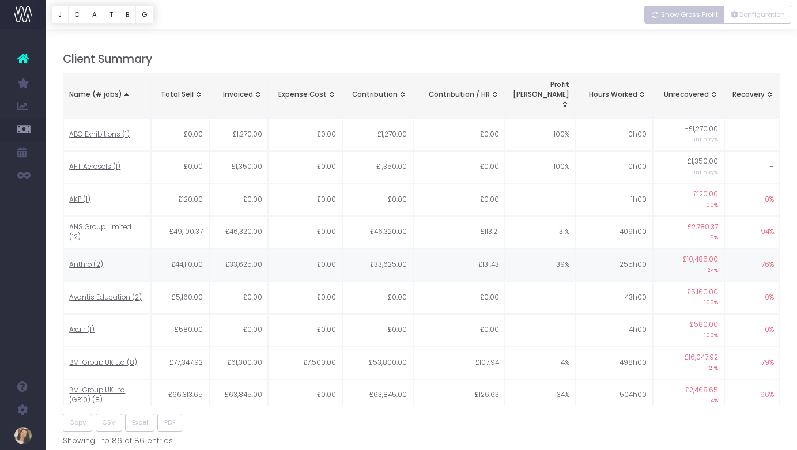
scroll to position [0, 0]
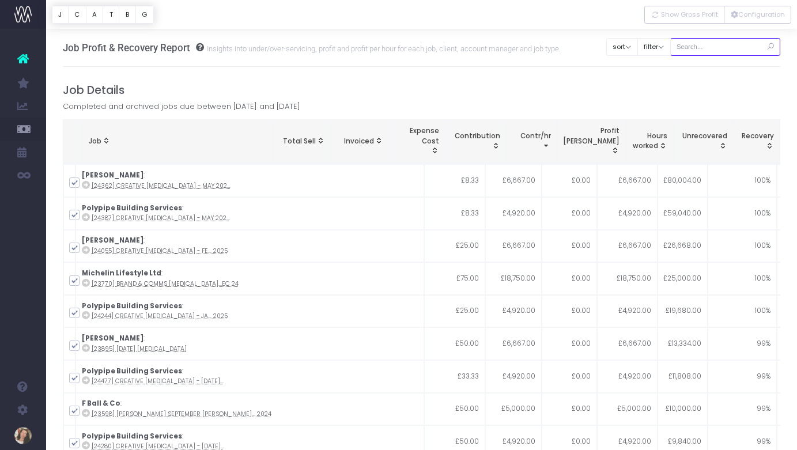
click at [728, 46] on input "text" at bounding box center [725, 47] width 111 height 18
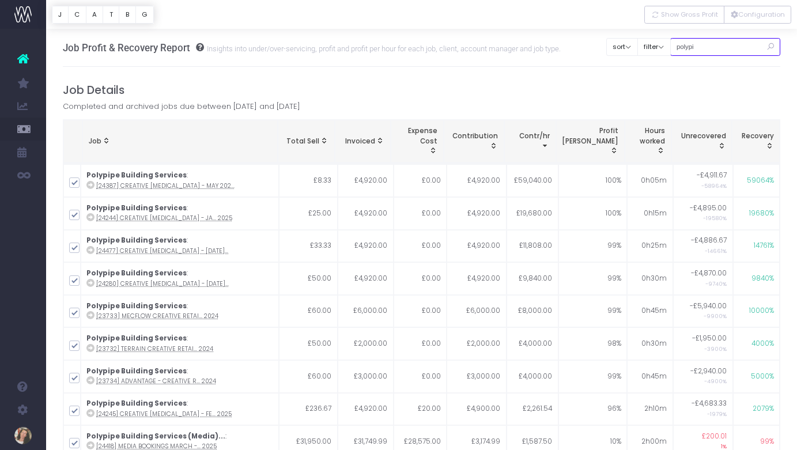
type input "polypipe building services:"
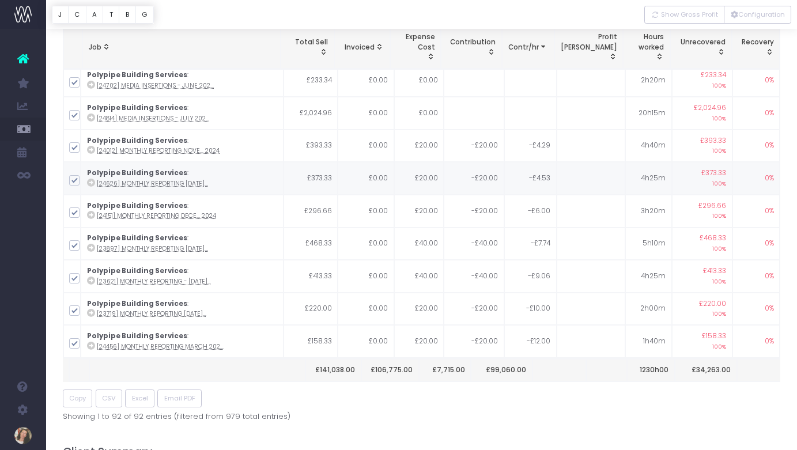
scroll to position [96, 0]
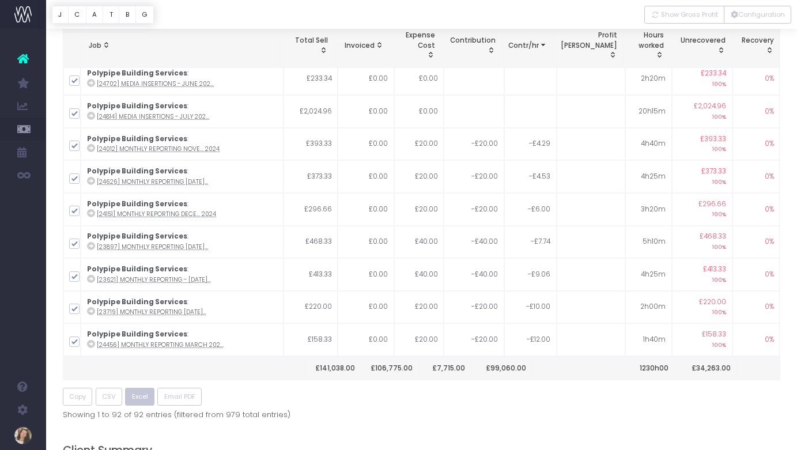
click at [144, 400] on span "Excel" at bounding box center [140, 397] width 16 height 10
click at [688, 14] on span "Show Gross Profit" at bounding box center [689, 15] width 57 height 10
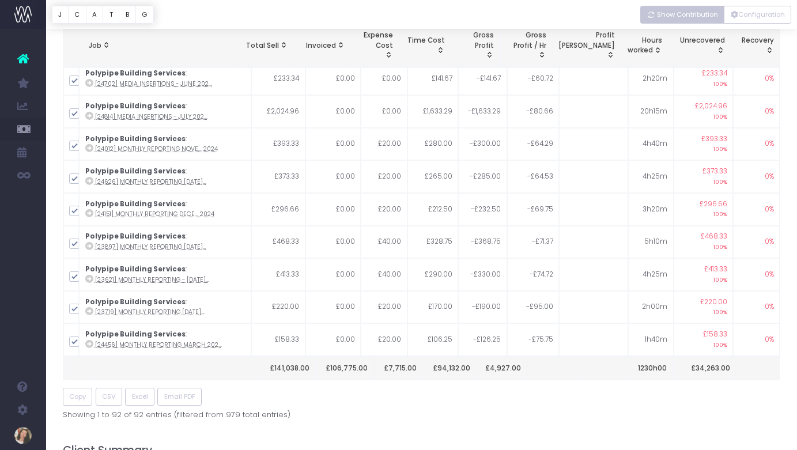
scroll to position [0, 0]
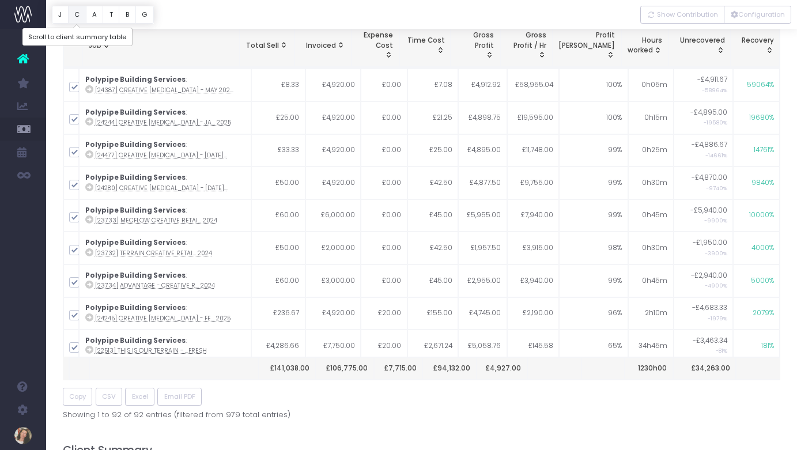
click at [81, 11] on button "C" at bounding box center [77, 15] width 18 height 18
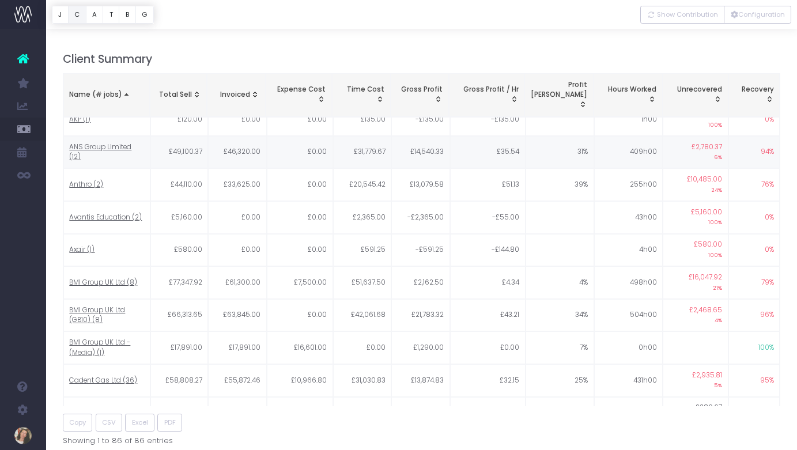
scroll to position [16, 0]
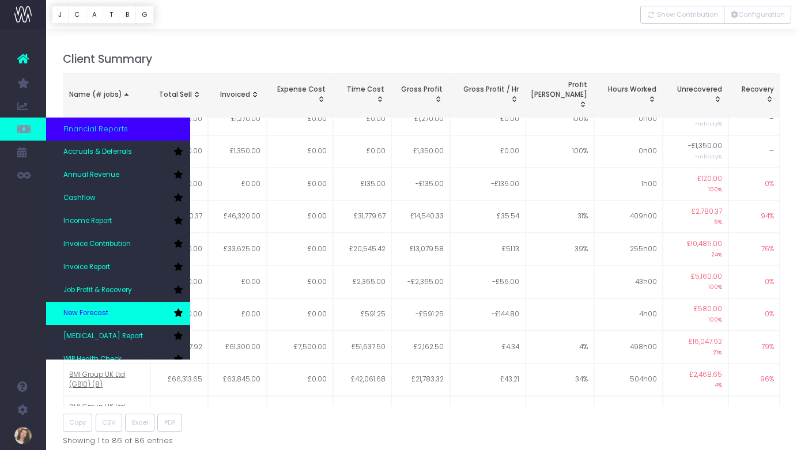
click at [115, 302] on link "New Forecast" at bounding box center [118, 313] width 144 height 23
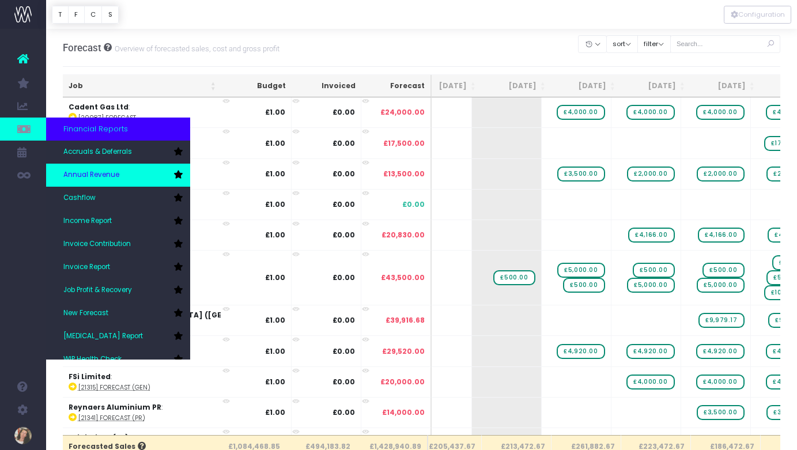
click at [122, 178] on link "Annual Revenue" at bounding box center [118, 175] width 144 height 23
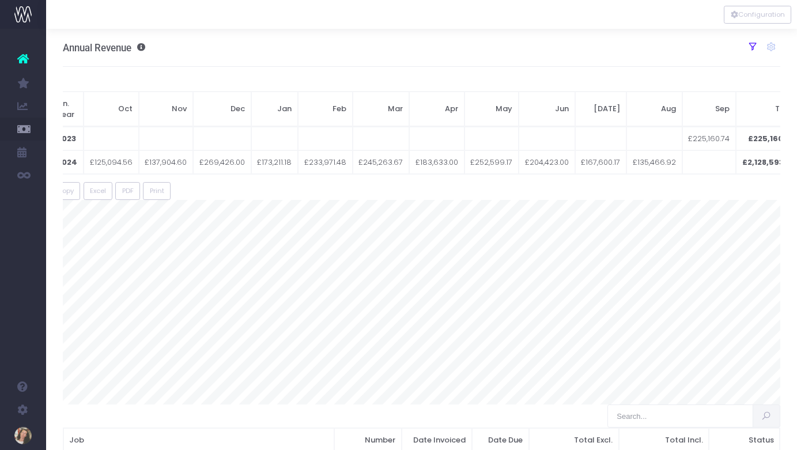
click at [754, 48] on icon at bounding box center [752, 46] width 10 height 10
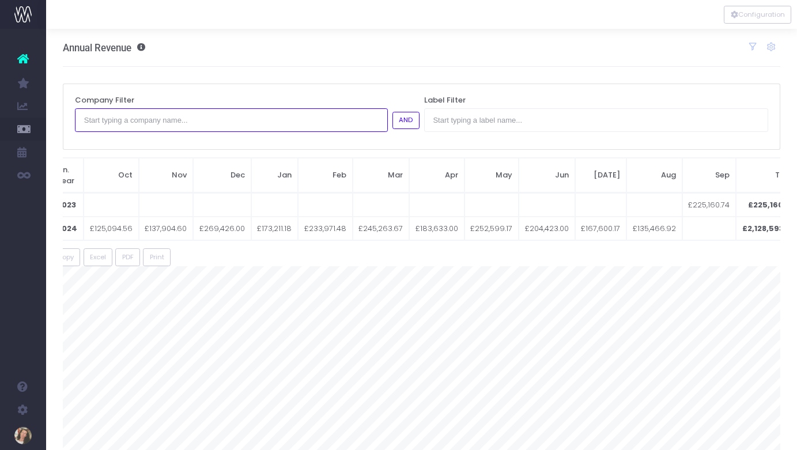
click at [292, 124] on input "text" at bounding box center [231, 119] width 313 height 23
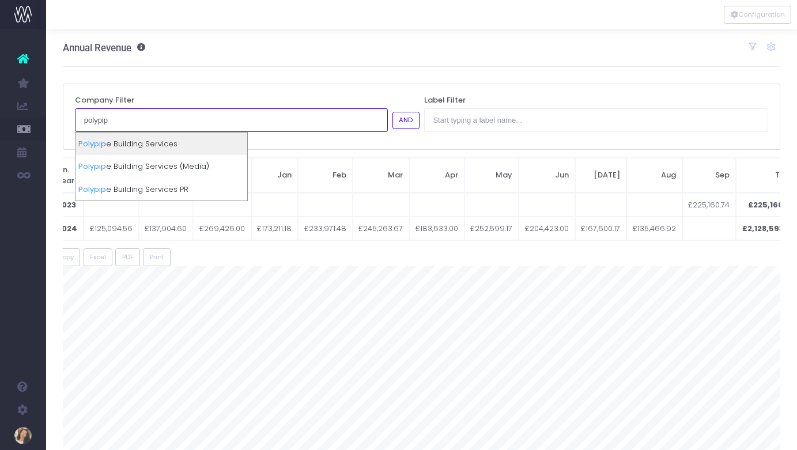
type input "polypip"
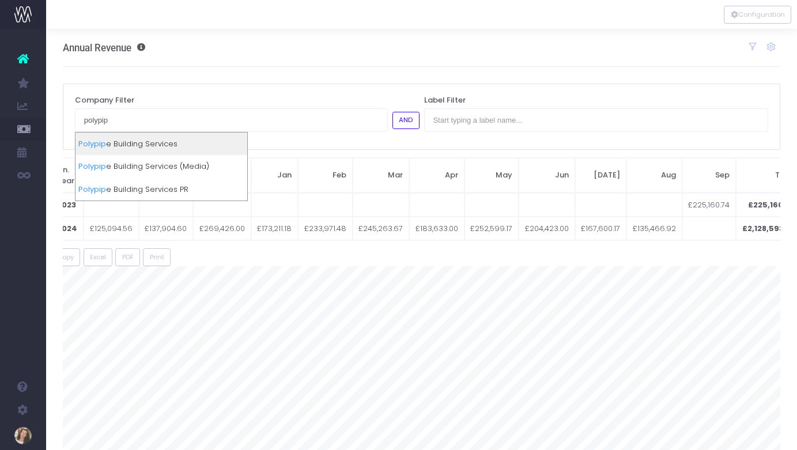
click at [196, 145] on div "Polypip e Building Services" at bounding box center [161, 144] width 172 height 23
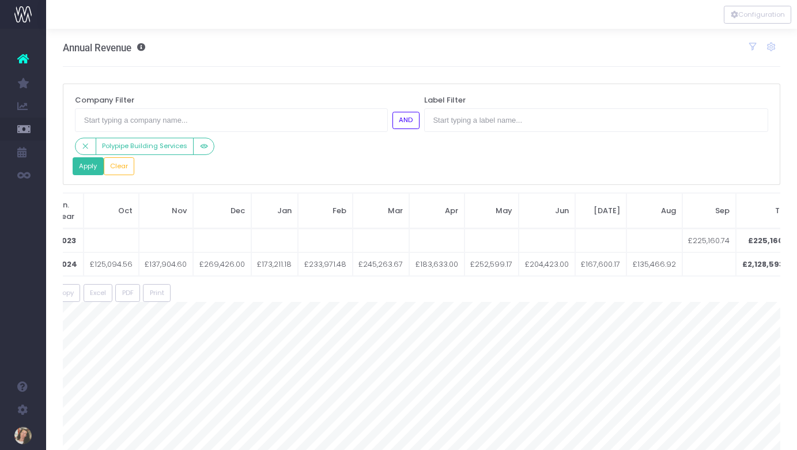
drag, startPoint x: 85, startPoint y: 169, endPoint x: 148, endPoint y: 168, distance: 62.8
click at [85, 169] on button "Apply" at bounding box center [88, 166] width 31 height 18
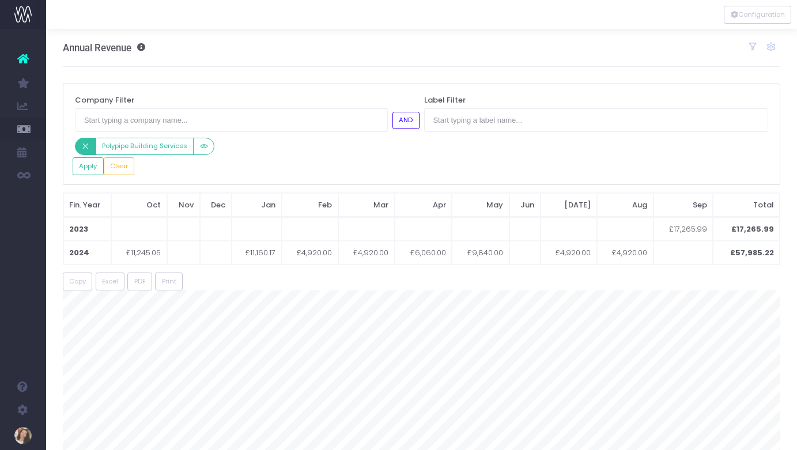
click at [89, 146] on icon "Small button group" at bounding box center [85, 146] width 8 height 0
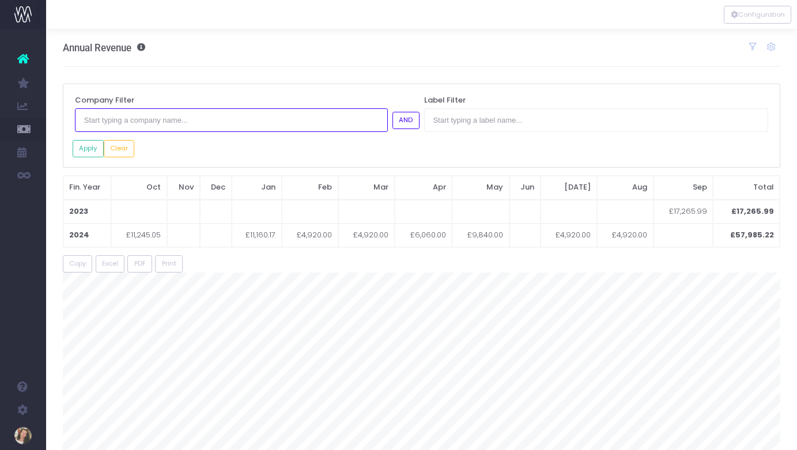
click at [157, 118] on input "text" at bounding box center [231, 119] width 313 height 23
type input "cadent"
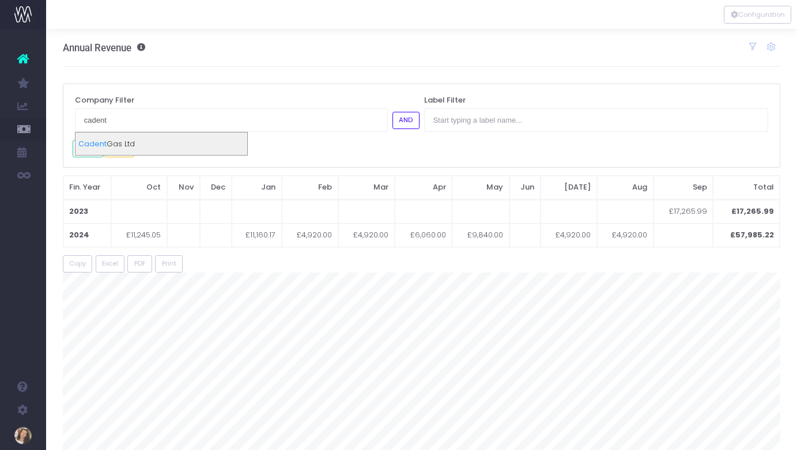
click at [128, 146] on div "Cadent Gas Ltd" at bounding box center [161, 144] width 172 height 23
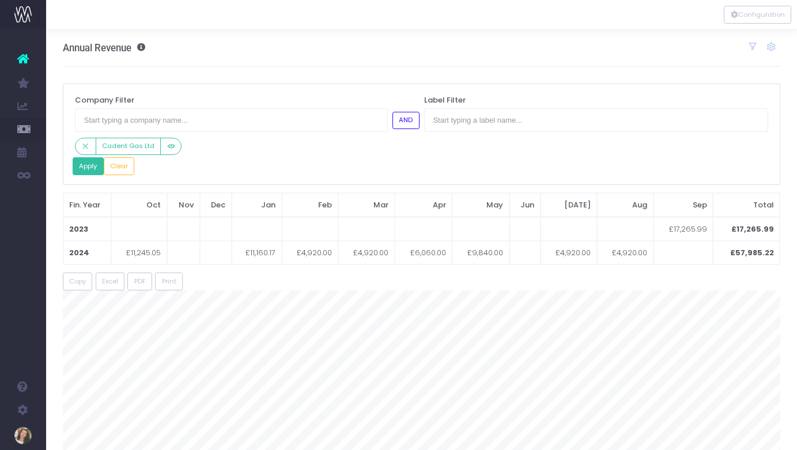
click at [91, 166] on button "Apply" at bounding box center [88, 166] width 31 height 18
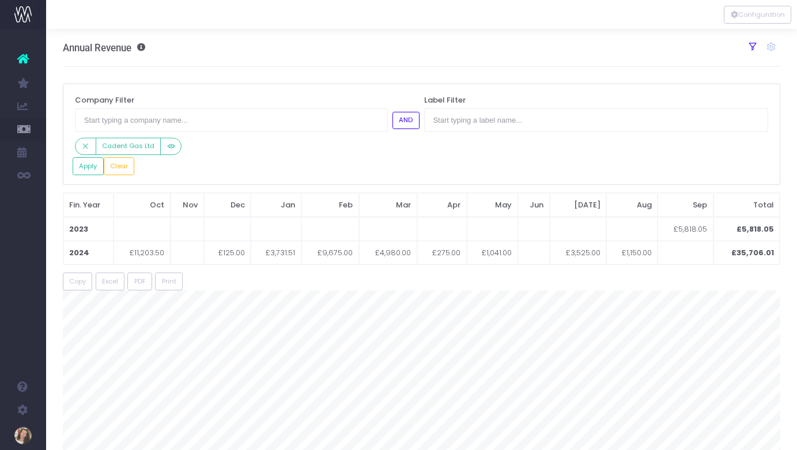
click at [752, 45] on icon at bounding box center [752, 46] width 10 height 10
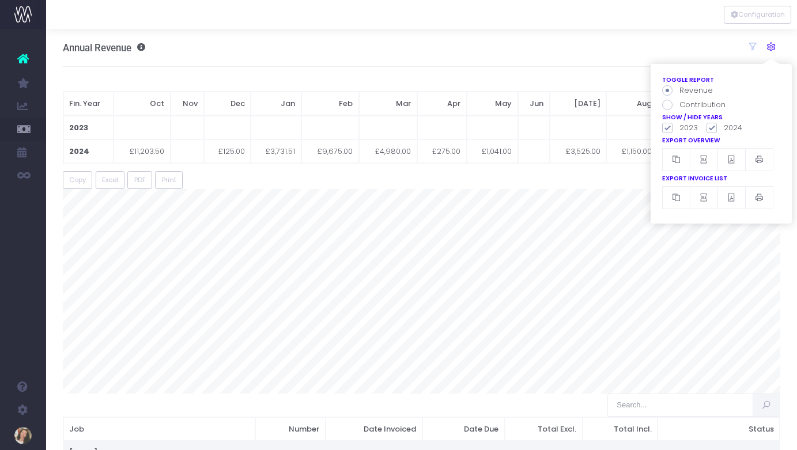
click at [772, 47] on icon at bounding box center [771, 46] width 10 height 10
click at [671, 104] on span at bounding box center [667, 105] width 10 height 10
click at [679, 104] on input "Contribution" at bounding box center [682, 102] width 7 height 7
radio input "true"
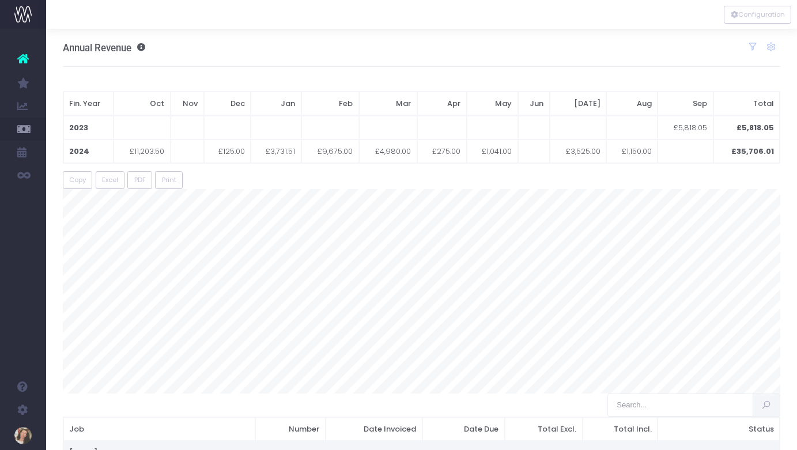
click at [553, 58] on div "Annual Revenue Toggle report Revenue Contribution Show / Hide Years 2023 2024 E…" at bounding box center [422, 48] width 718 height 38
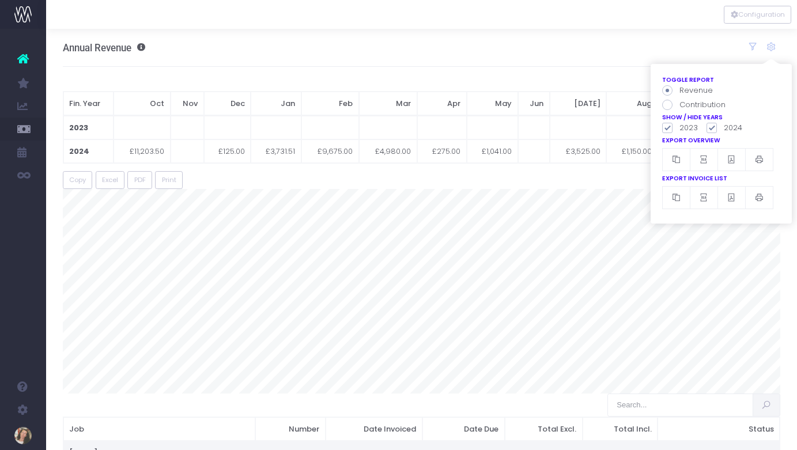
click at [717, 102] on label "Contribution" at bounding box center [693, 105] width 63 height 12
click at [687, 102] on input "Contribution" at bounding box center [682, 102] width 7 height 7
radio input "true"
radio input "false"
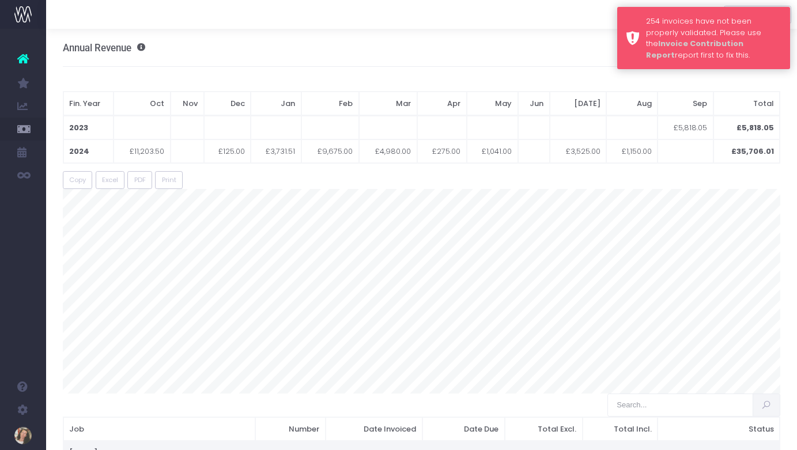
click at [708, 41] on link "Invoice Contribution Report" at bounding box center [694, 49] width 97 height 22
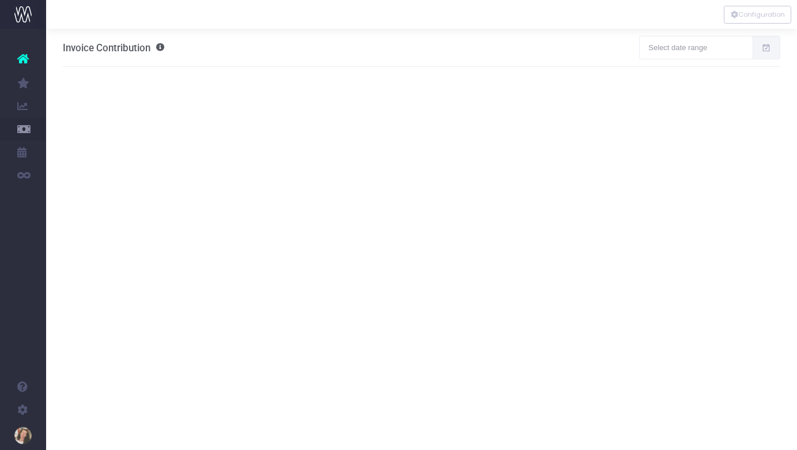
click at [766, 48] on icon at bounding box center [766, 48] width 10 height 0
type input "[DATE]"
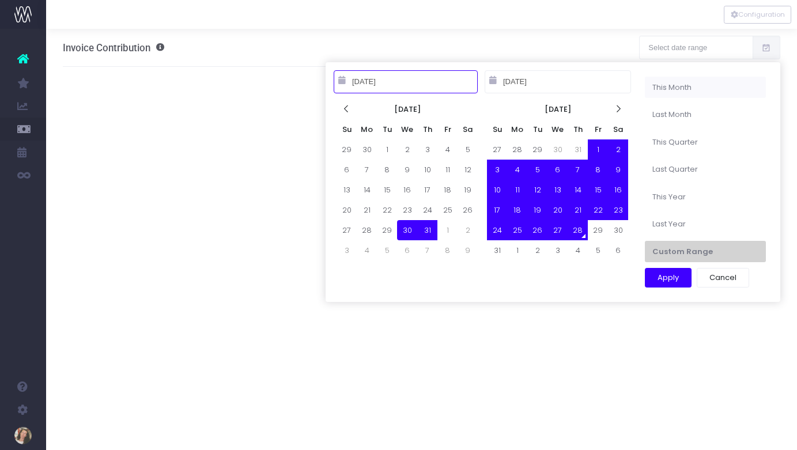
type input "[DATE]"
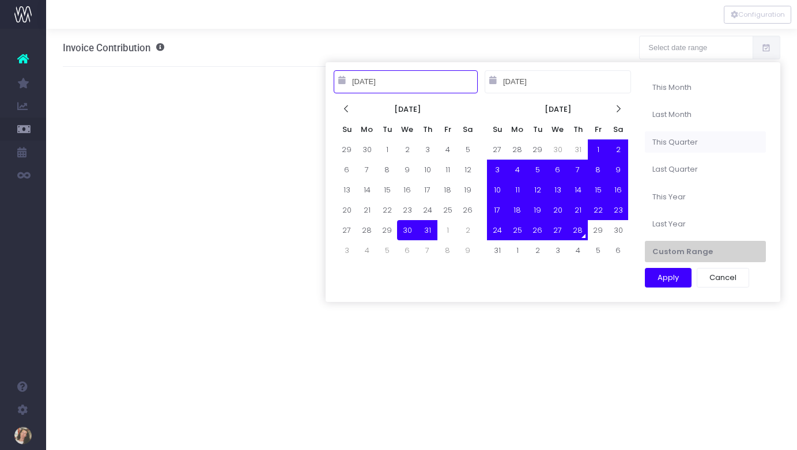
type input "[DATE]"
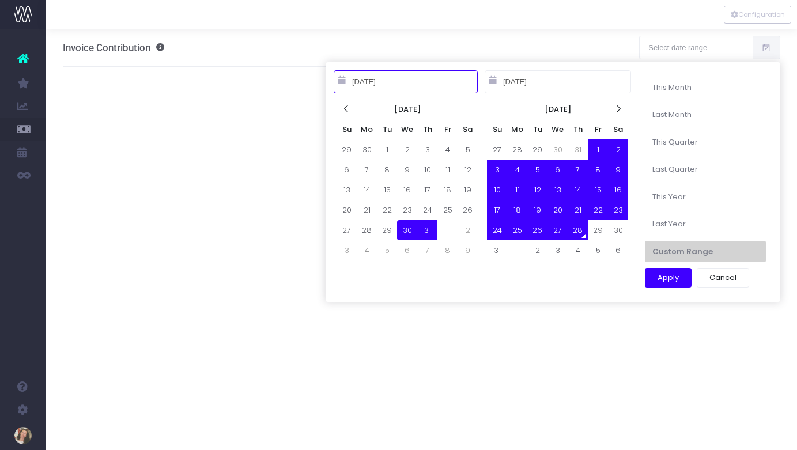
type input "[DATE]"
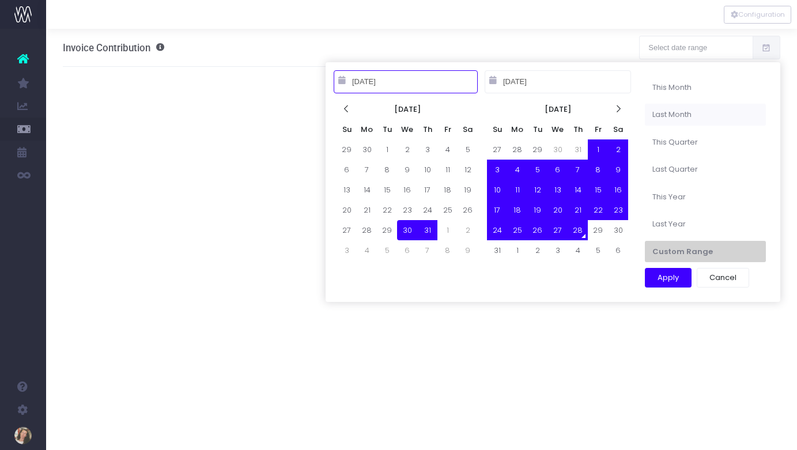
type input "08-28-2025"
type input "[DATE]"
type input "07-31-2025"
type input "[DATE]"
type input "09-30-2025"
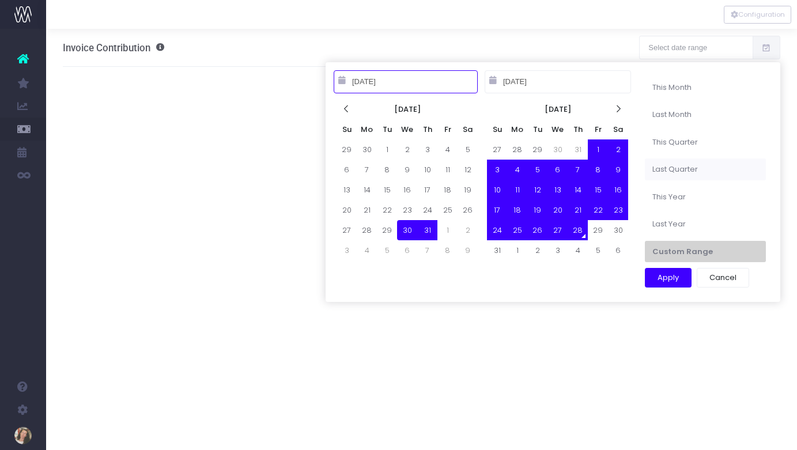
type input "07-30-2025"
type input "08-28-2025"
type input "[DATE]"
type input "06-30-2025"
click at [687, 167] on li "Last Quarter" at bounding box center [705, 169] width 121 height 22
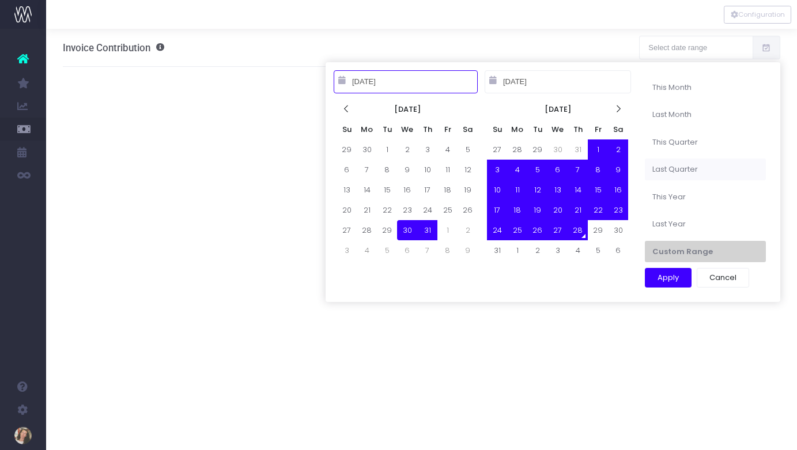
type input "Apr 1st 25 – Jun 30th 25"
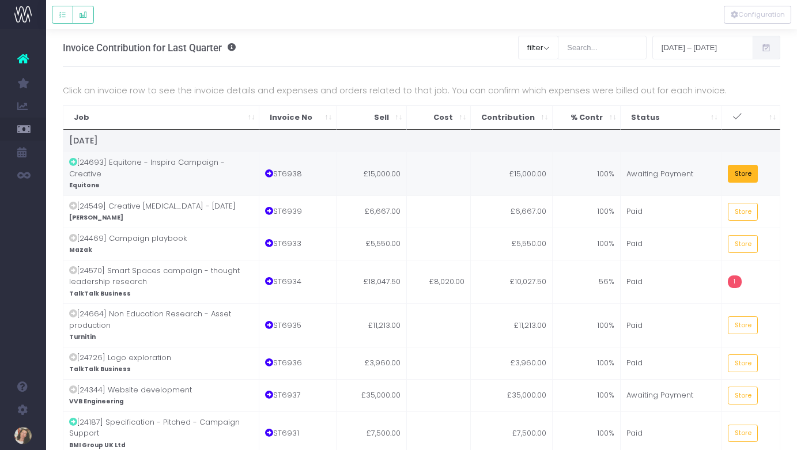
click at [741, 167] on button "Store" at bounding box center [743, 174] width 30 height 18
drag, startPoint x: 747, startPoint y: 194, endPoint x: 749, endPoint y: 202, distance: 8.2
click at [749, 203] on button "Store" at bounding box center [743, 212] width 30 height 18
click at [750, 235] on button "Store" at bounding box center [743, 244] width 30 height 18
click at [736, 275] on span "1" at bounding box center [735, 281] width 14 height 13
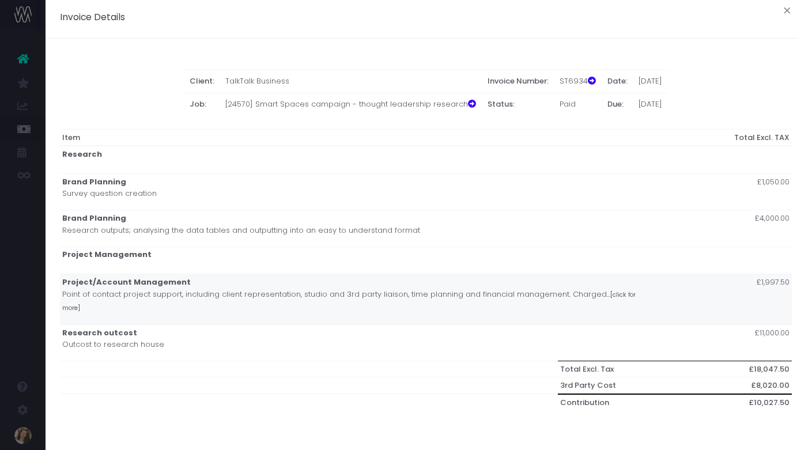
scroll to position [171, 0]
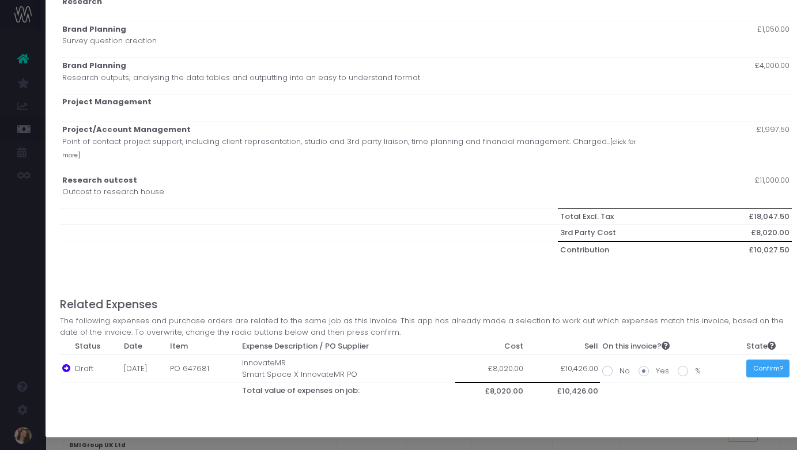
click at [766, 369] on button "Confirm?" at bounding box center [767, 368] width 43 height 18
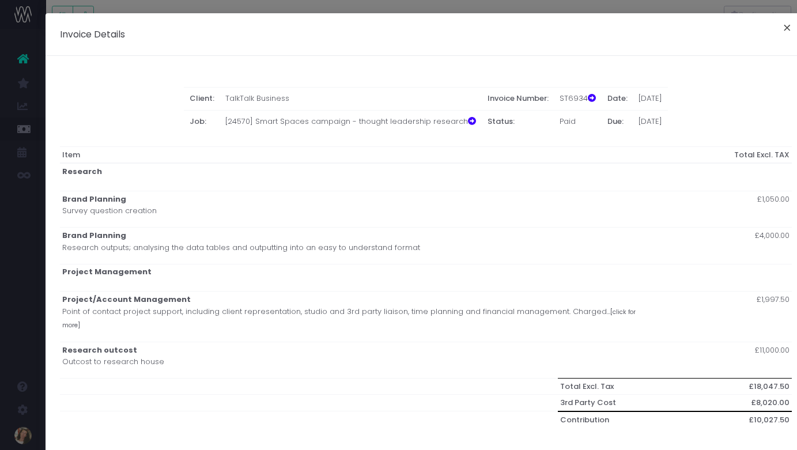
click at [786, 29] on button "×" at bounding box center [787, 29] width 24 height 18
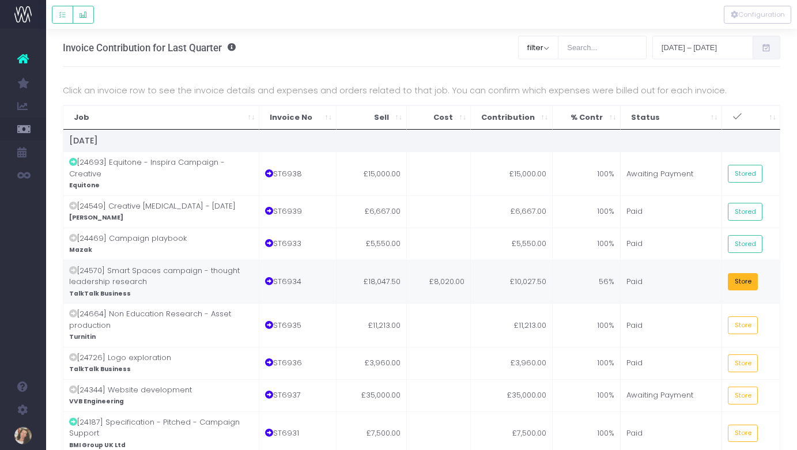
click at [746, 273] on button "Store" at bounding box center [743, 282] width 30 height 18
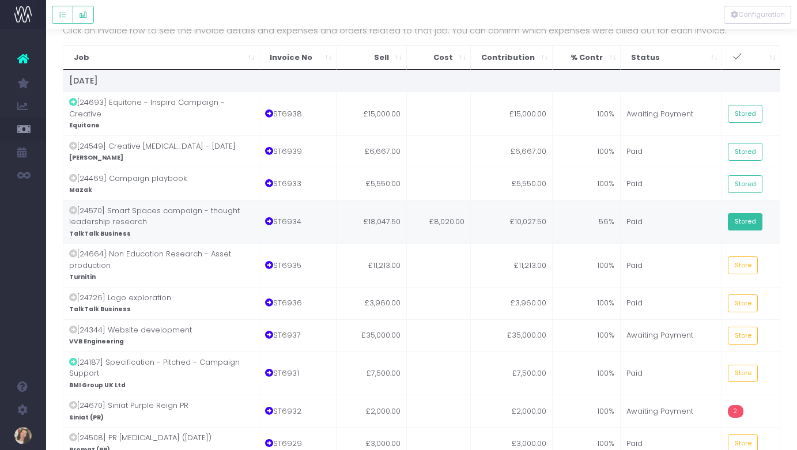
scroll to position [61, 0]
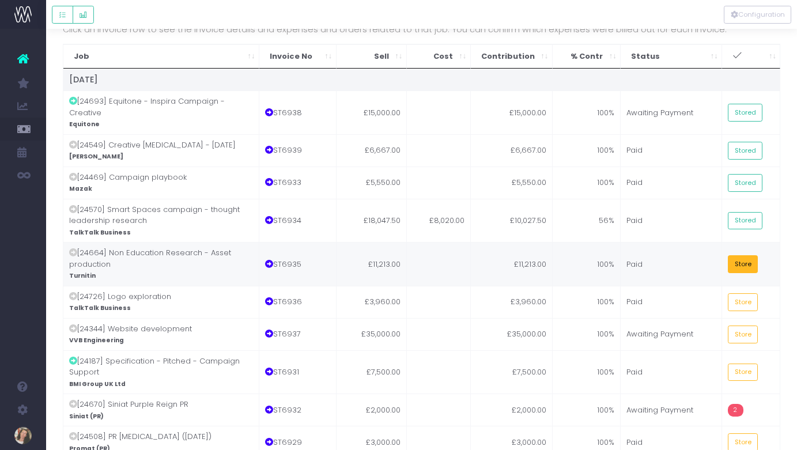
click at [746, 258] on button "Store" at bounding box center [743, 264] width 30 height 18
click at [748, 325] on button "Store" at bounding box center [743, 334] width 30 height 18
click at [751, 364] on button "Store" at bounding box center [743, 373] width 30 height 18
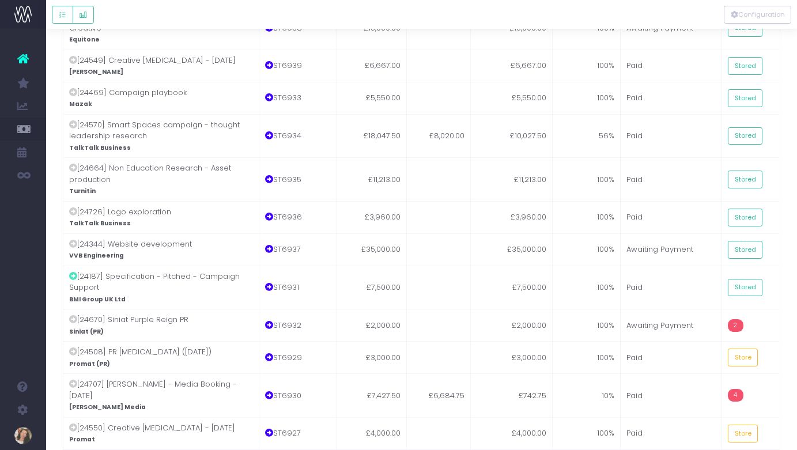
scroll to position [149, 0]
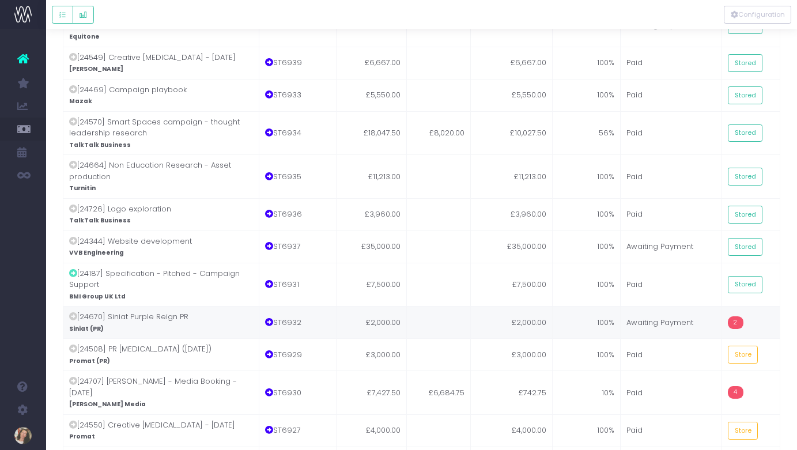
click at [735, 316] on span "2" at bounding box center [736, 322] width 16 height 13
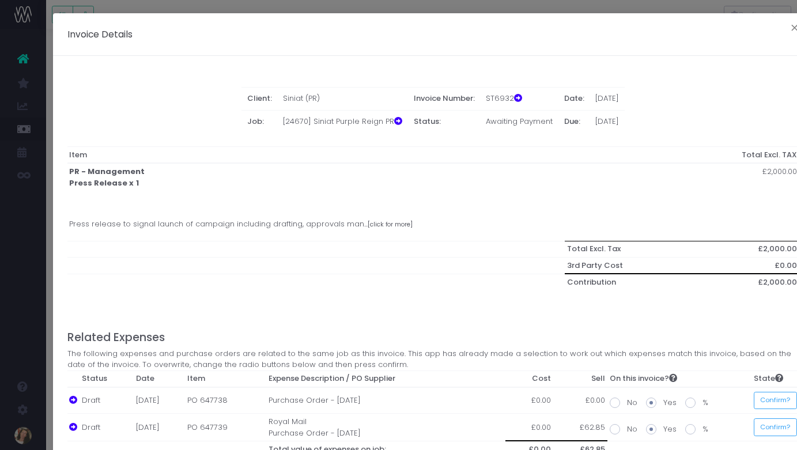
scroll to position [59, 0]
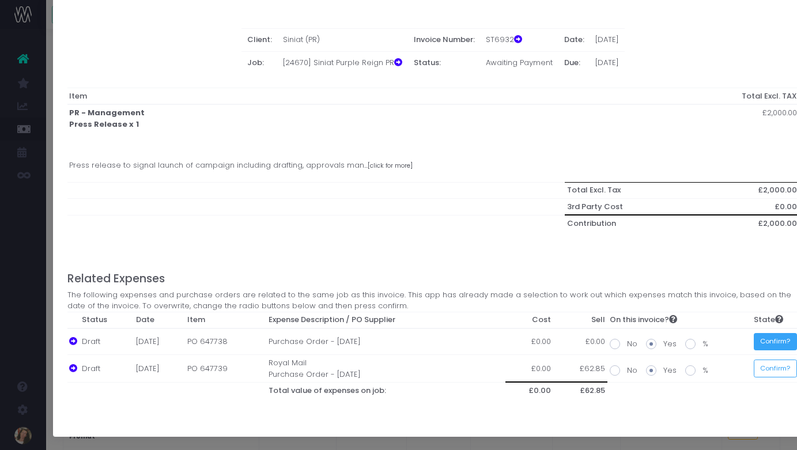
click at [776, 338] on button "Confirm?" at bounding box center [775, 342] width 43 height 18
click at [776, 369] on button "Confirm?" at bounding box center [775, 368] width 43 height 18
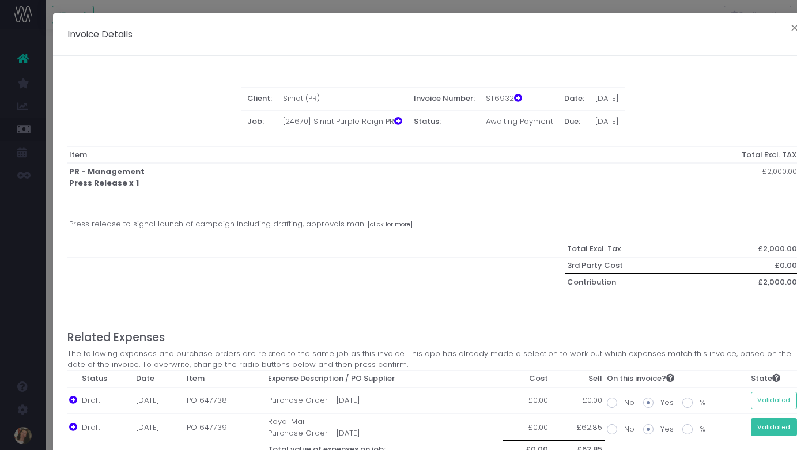
scroll to position [149, 9]
click at [793, 28] on button "×" at bounding box center [794, 29] width 24 height 18
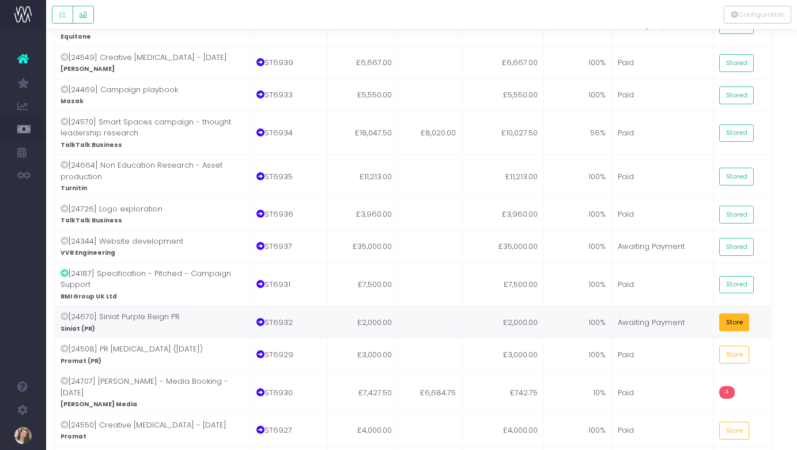
click at [743, 313] on button "Store" at bounding box center [734, 322] width 30 height 18
click at [743, 346] on button "Store" at bounding box center [734, 355] width 30 height 18
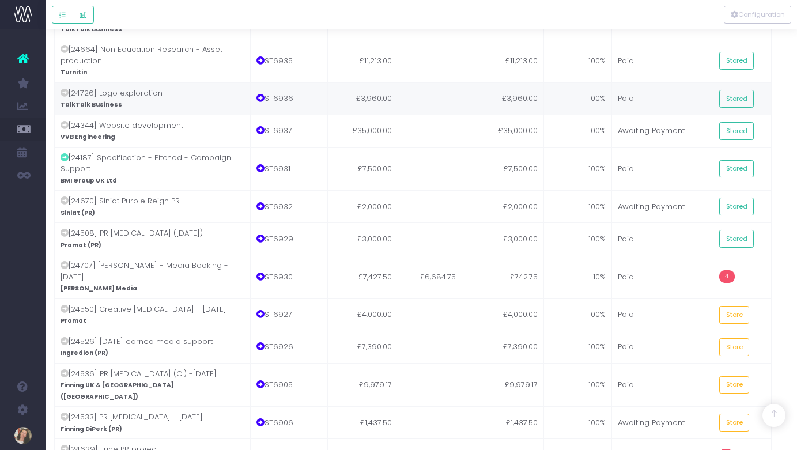
scroll to position [275, 9]
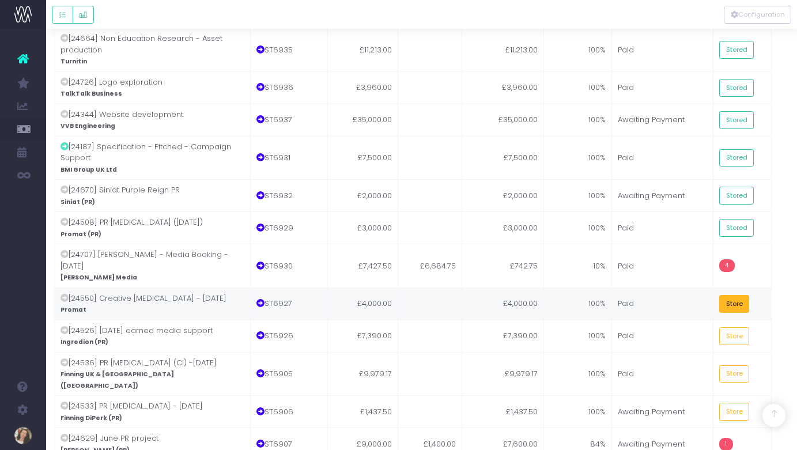
click at [741, 295] on button "Store" at bounding box center [734, 304] width 30 height 18
click at [741, 365] on button "Store" at bounding box center [734, 374] width 30 height 18
click at [739, 403] on button "Store" at bounding box center [734, 412] width 30 height 18
click at [740, 327] on button "Store" at bounding box center [734, 336] width 30 height 18
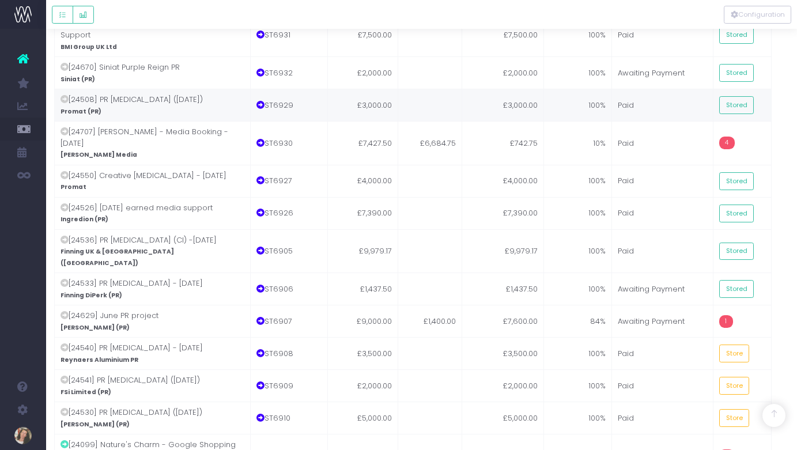
scroll to position [399, 7]
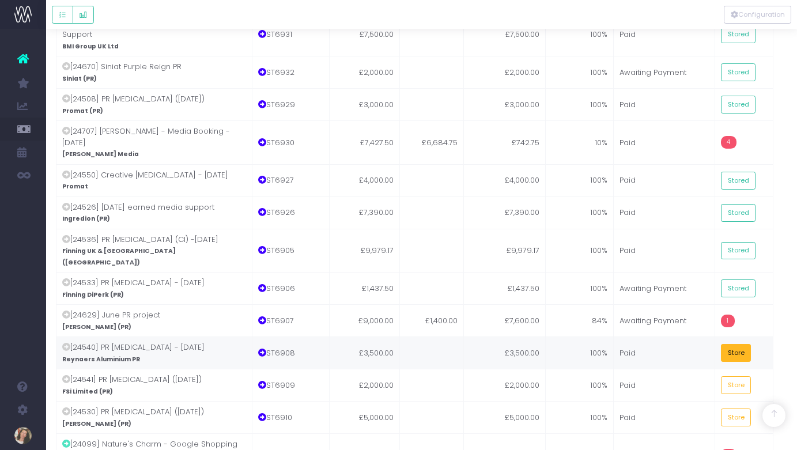
click at [736, 344] on button "Store" at bounding box center [736, 353] width 30 height 18
click at [743, 408] on button "Store" at bounding box center [736, 417] width 30 height 18
click at [731, 136] on span "4" at bounding box center [729, 142] width 16 height 13
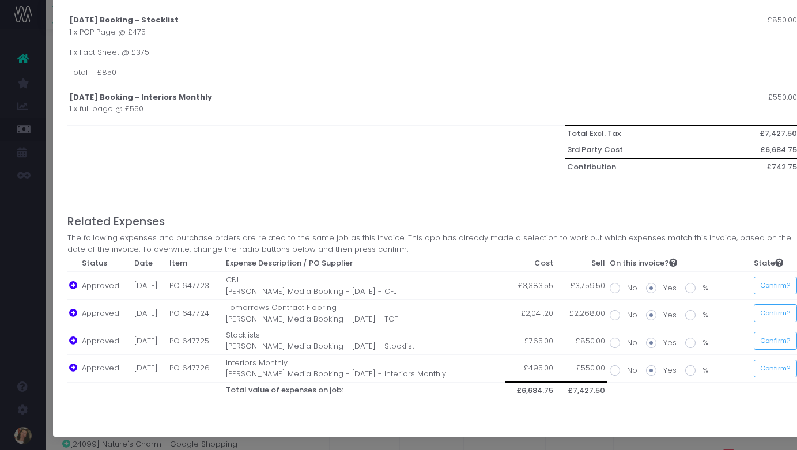
scroll to position [399, 9]
click at [771, 287] on button "Confirm?" at bounding box center [775, 286] width 43 height 18
click at [772, 313] on button "Confirm?" at bounding box center [772, 313] width 43 height 18
click at [779, 342] on button "Confirm?" at bounding box center [772, 341] width 43 height 18
click at [782, 371] on button "Confirm?" at bounding box center [772, 368] width 43 height 18
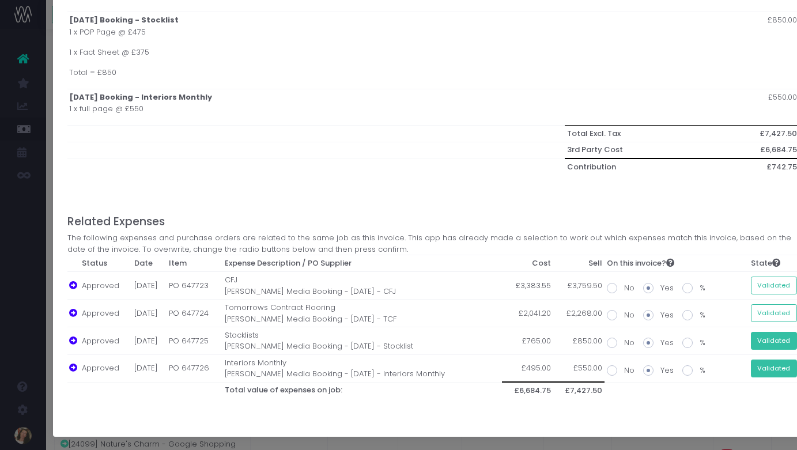
scroll to position [0, 0]
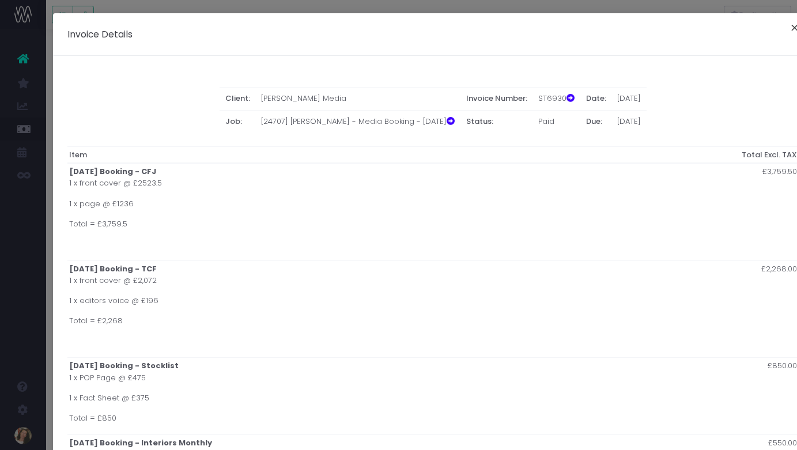
click at [793, 27] on button "×" at bounding box center [794, 29] width 24 height 18
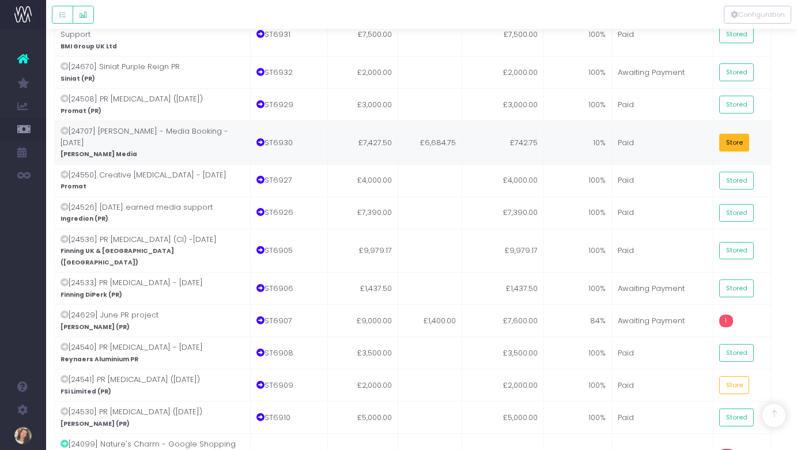
click at [743, 134] on button "Store" at bounding box center [734, 143] width 30 height 18
click at [740, 376] on button "Store" at bounding box center [734, 385] width 30 height 18
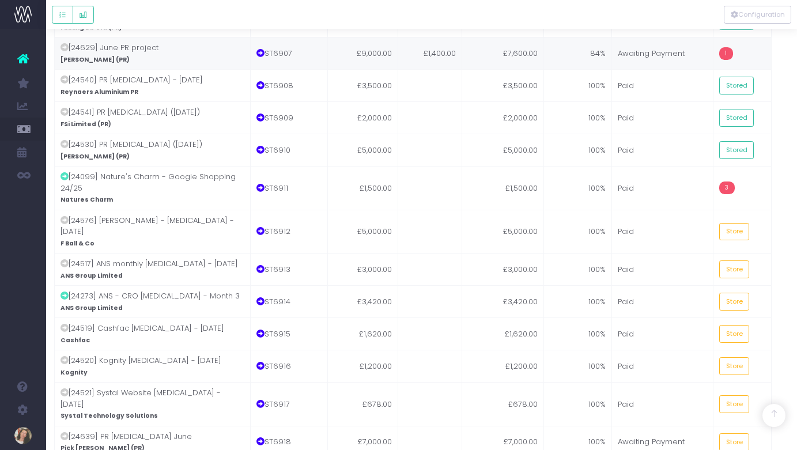
scroll to position [679, 9]
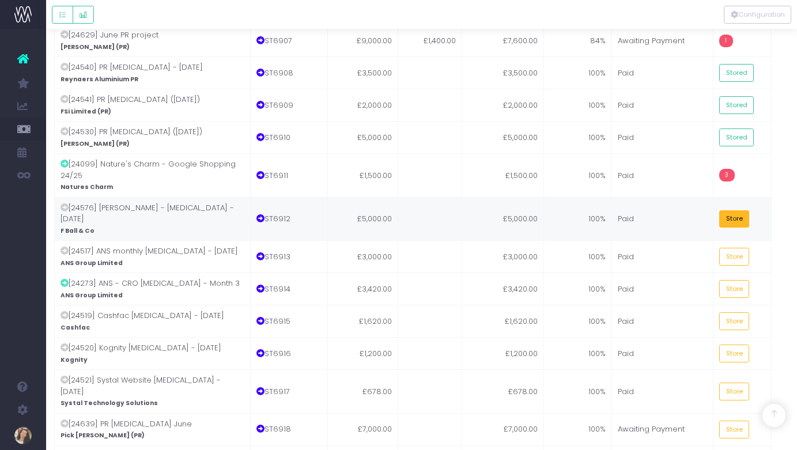
click at [731, 210] on button "Store" at bounding box center [734, 219] width 30 height 18
click at [739, 280] on button "Store" at bounding box center [734, 289] width 30 height 18
click at [740, 248] on button "Store" at bounding box center [734, 257] width 30 height 18
click at [741, 312] on button "Store" at bounding box center [734, 321] width 30 height 18
click at [732, 345] on button "Store" at bounding box center [734, 354] width 30 height 18
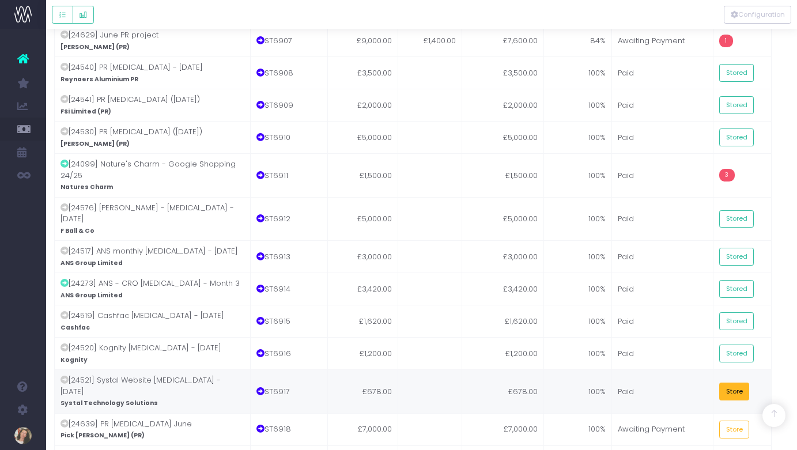
click at [734, 383] on button "Store" at bounding box center [734, 392] width 30 height 18
click at [735, 421] on button "Store" at bounding box center [734, 430] width 30 height 18
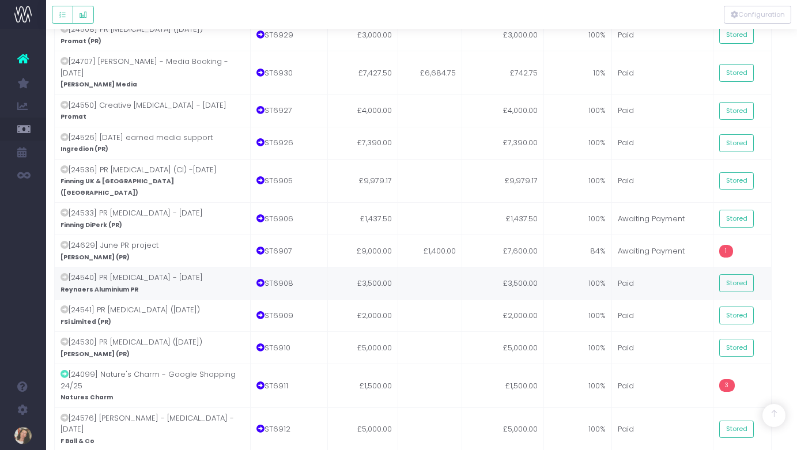
scroll to position [29, 0]
click at [725, 245] on span "1" at bounding box center [726, 251] width 14 height 13
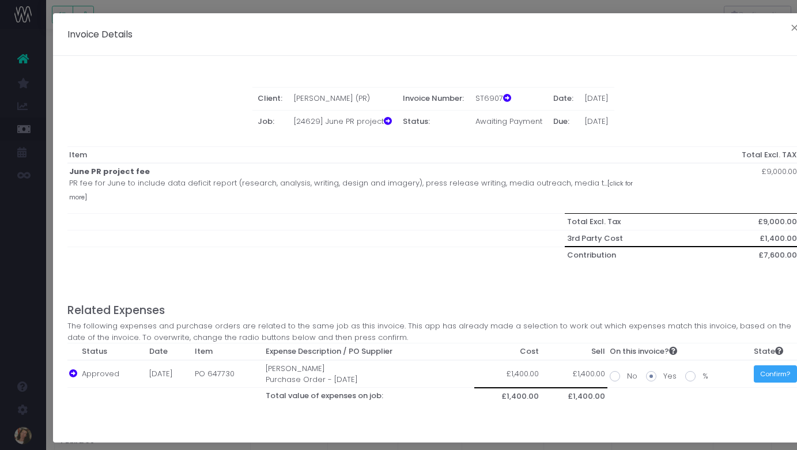
click at [767, 365] on button "Confirm?" at bounding box center [775, 374] width 43 height 18
click at [792, 29] on button "×" at bounding box center [794, 29] width 24 height 18
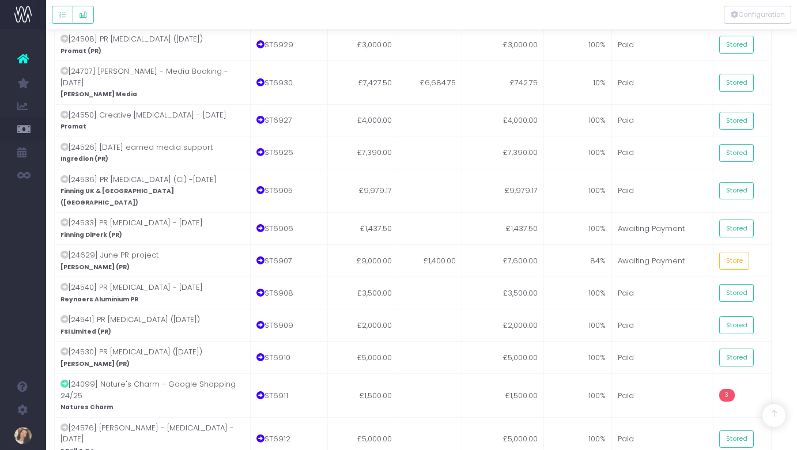
scroll to position [455, 9]
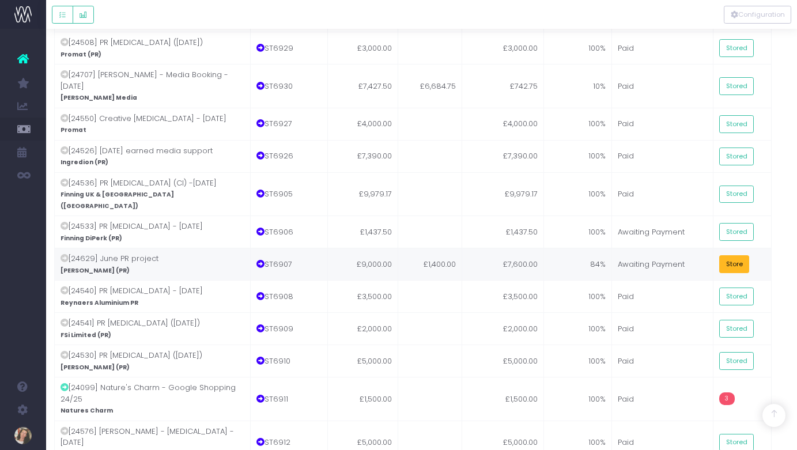
click at [744, 255] on button "Store" at bounding box center [734, 264] width 30 height 18
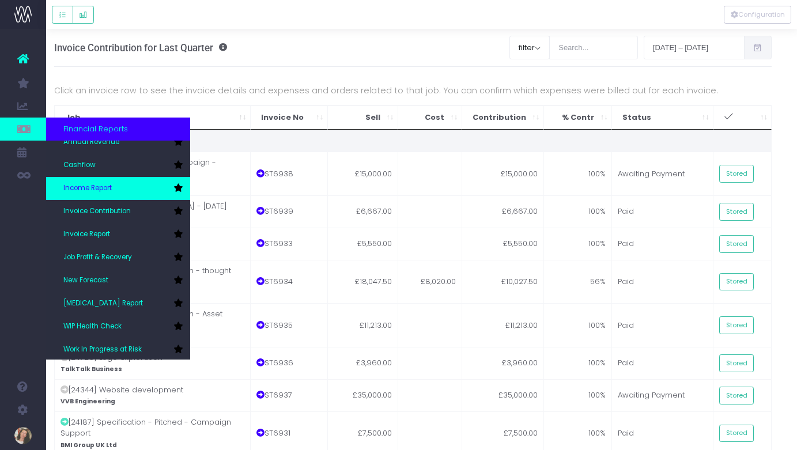
scroll to position [0, 0]
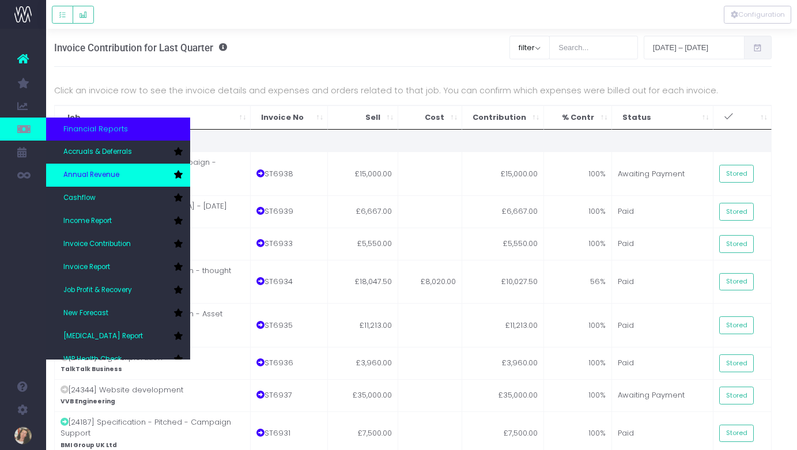
click at [119, 172] on link "Annual Revenue" at bounding box center [118, 175] width 144 height 23
